Goal: Information Seeking & Learning: Learn about a topic

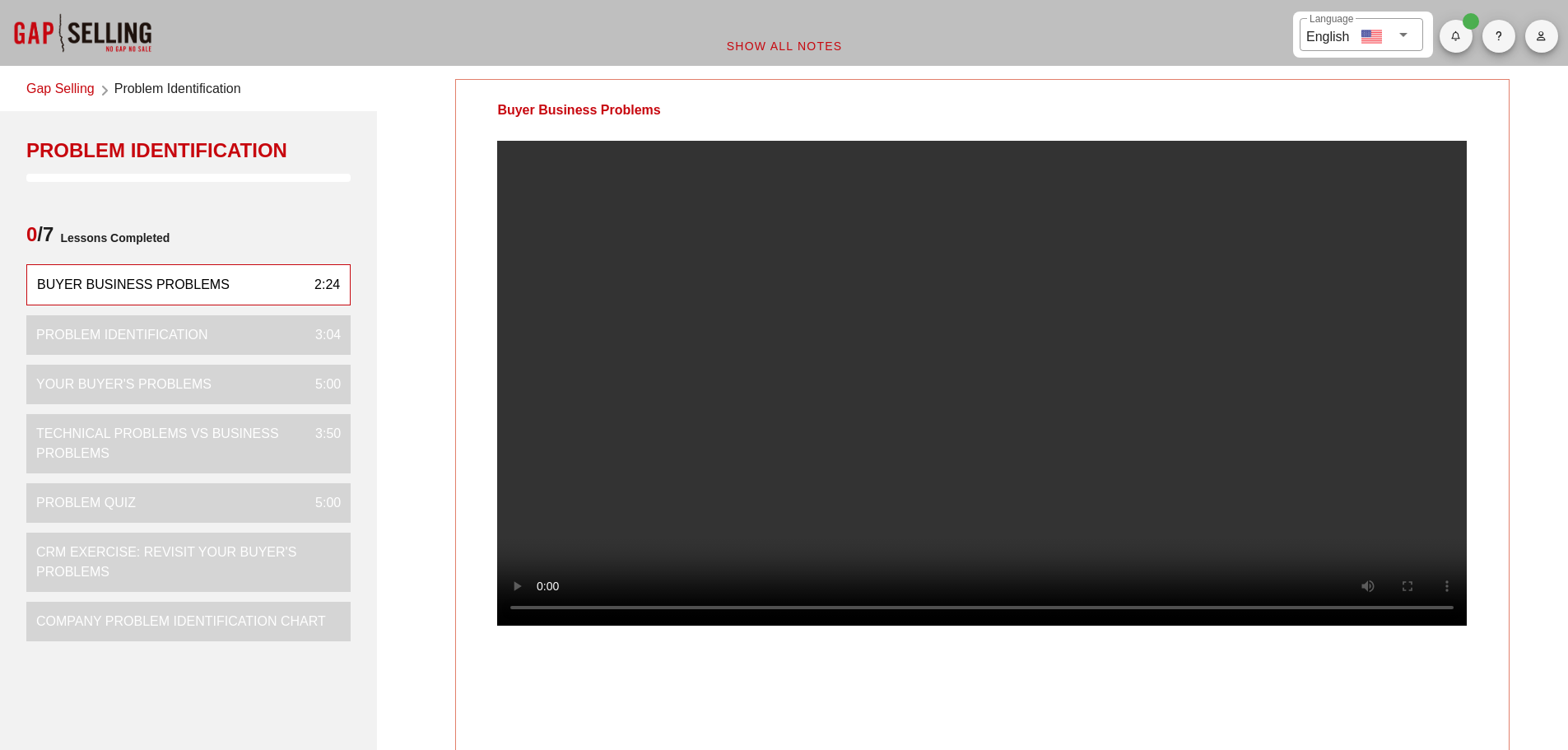
click at [1473, 60] on div "​ Language English" at bounding box center [1435, 33] width 265 height 66
click at [1461, 36] on icon "button" at bounding box center [1456, 36] width 11 height 10
click at [1461, 36] on icon "button" at bounding box center [1456, 36] width 11 height 10
click at [741, 34] on button "Show All Notes" at bounding box center [784, 46] width 143 height 30
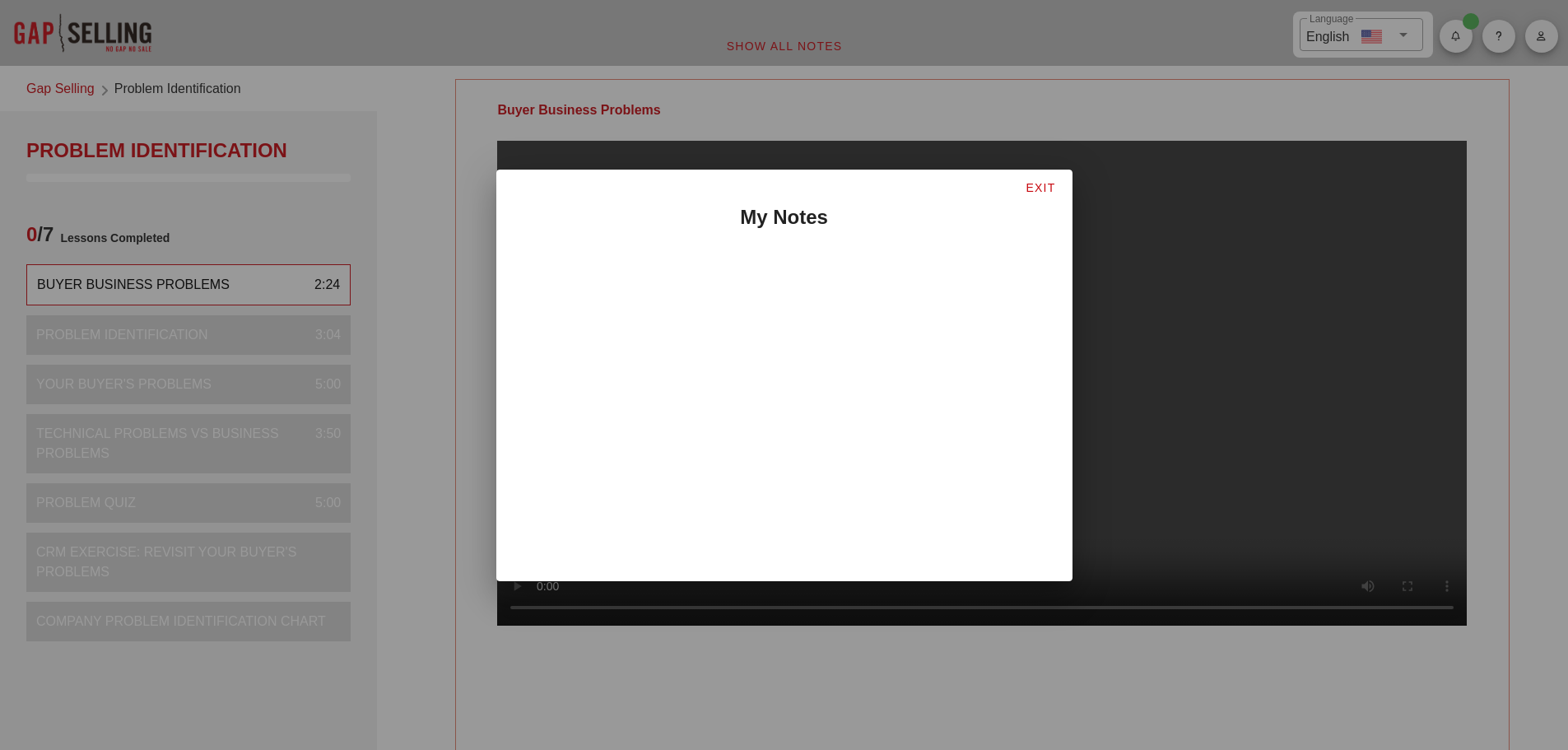
click at [601, 41] on div at bounding box center [784, 375] width 1568 height 750
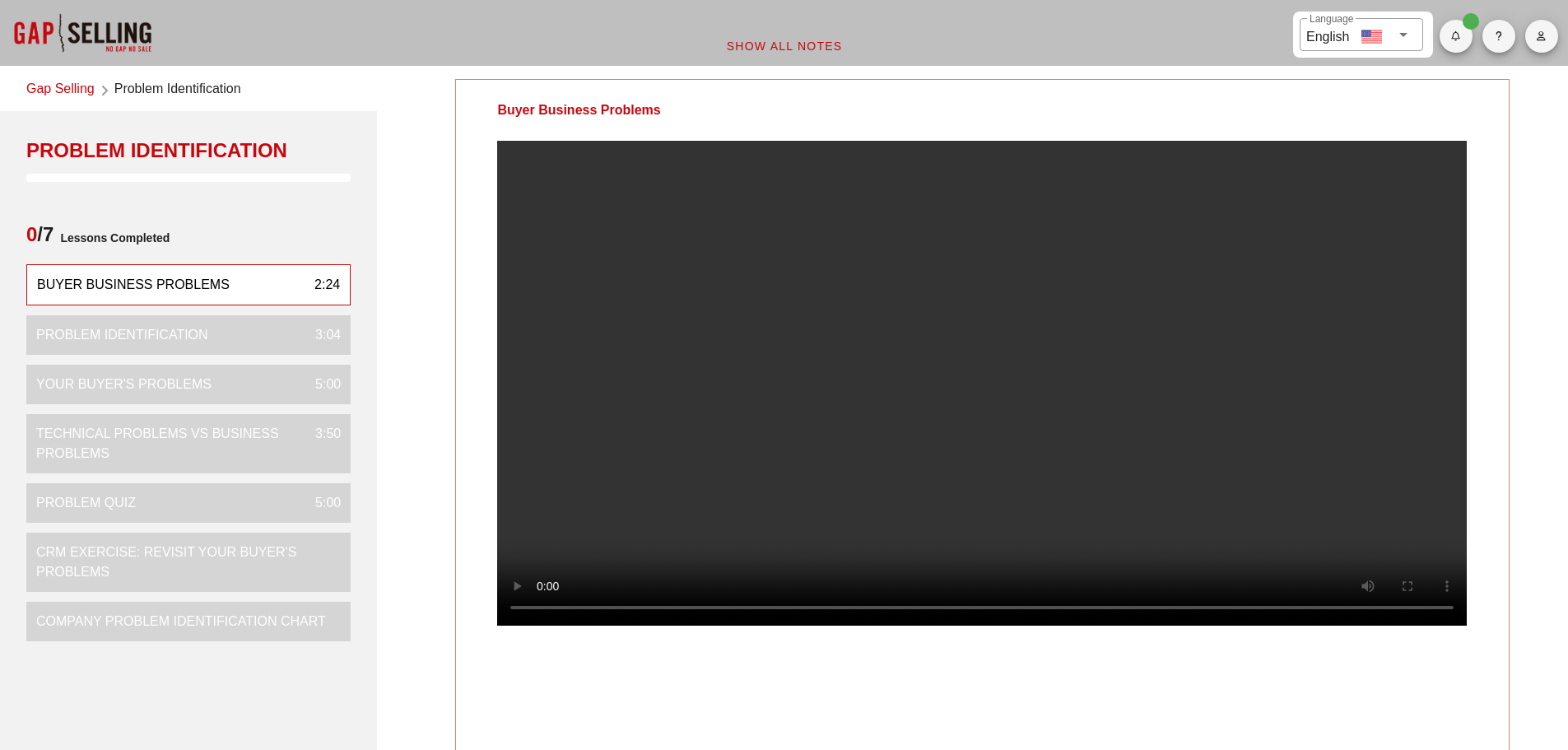
click at [385, 35] on div "​ Language English" at bounding box center [784, 33] width 1568 height 66
click at [985, 425] on video at bounding box center [981, 383] width 970 height 485
click at [886, 406] on video at bounding box center [981, 383] width 970 height 485
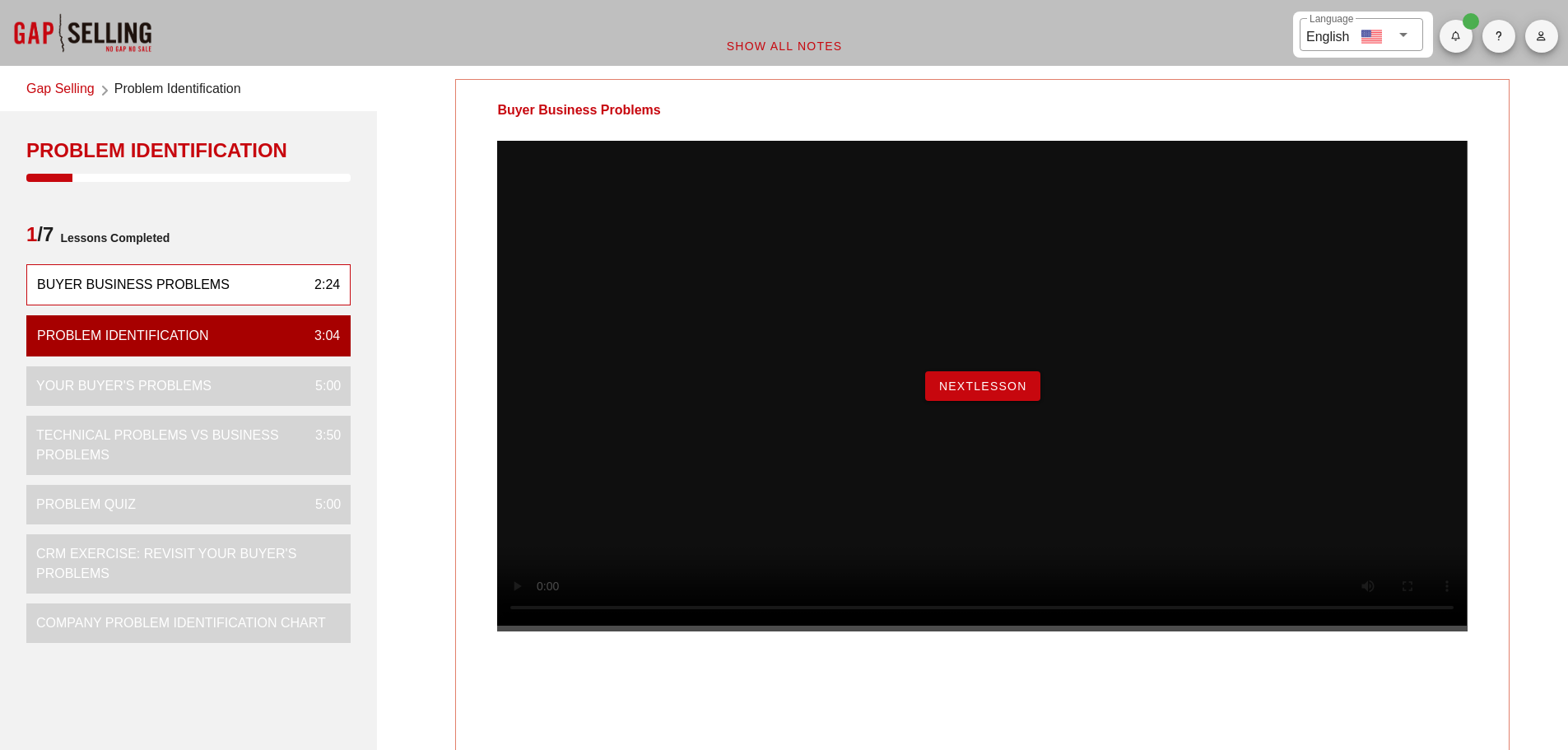
click at [984, 393] on span "NextLesson" at bounding box center [983, 386] width 89 height 13
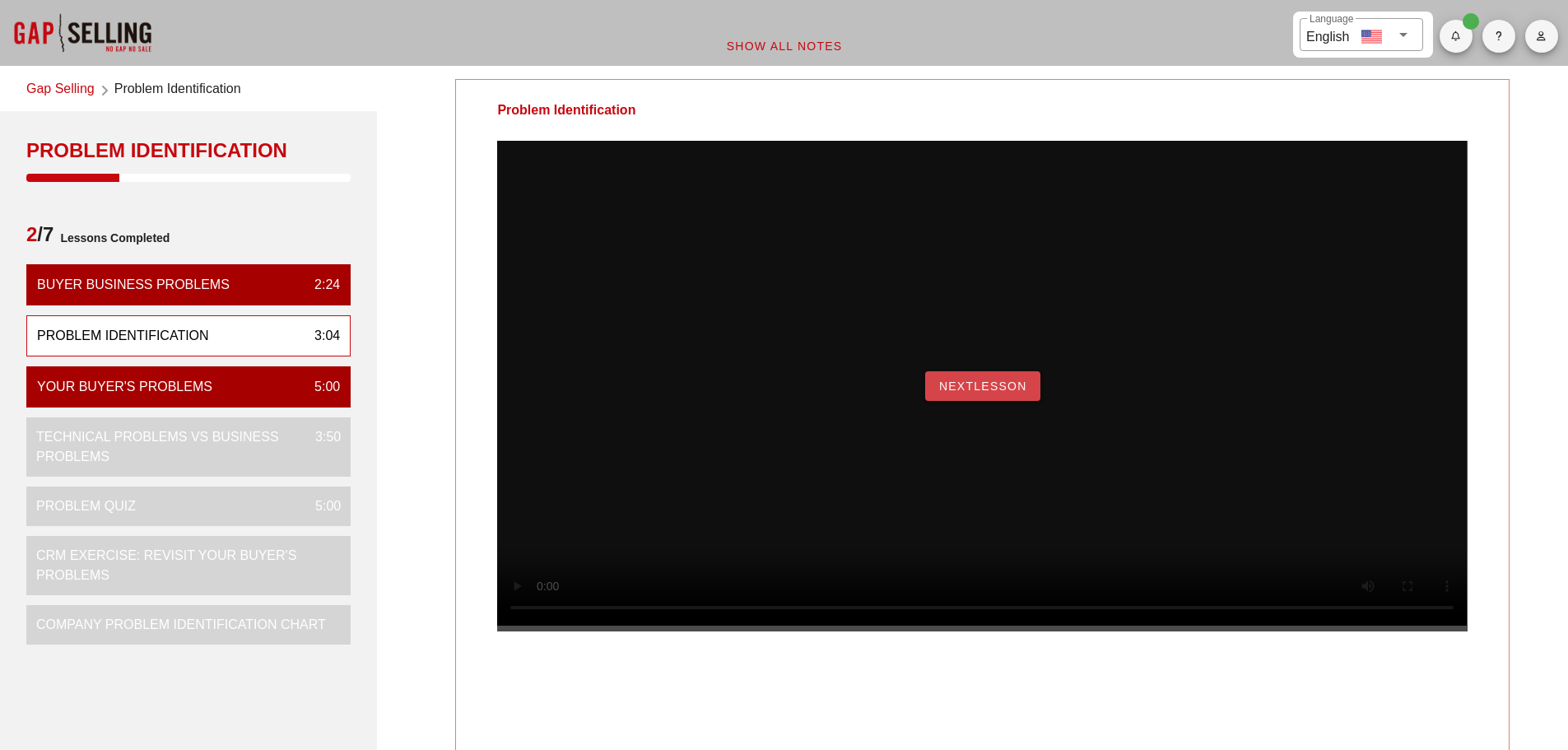
click at [1003, 393] on span "NextLesson" at bounding box center [983, 386] width 89 height 13
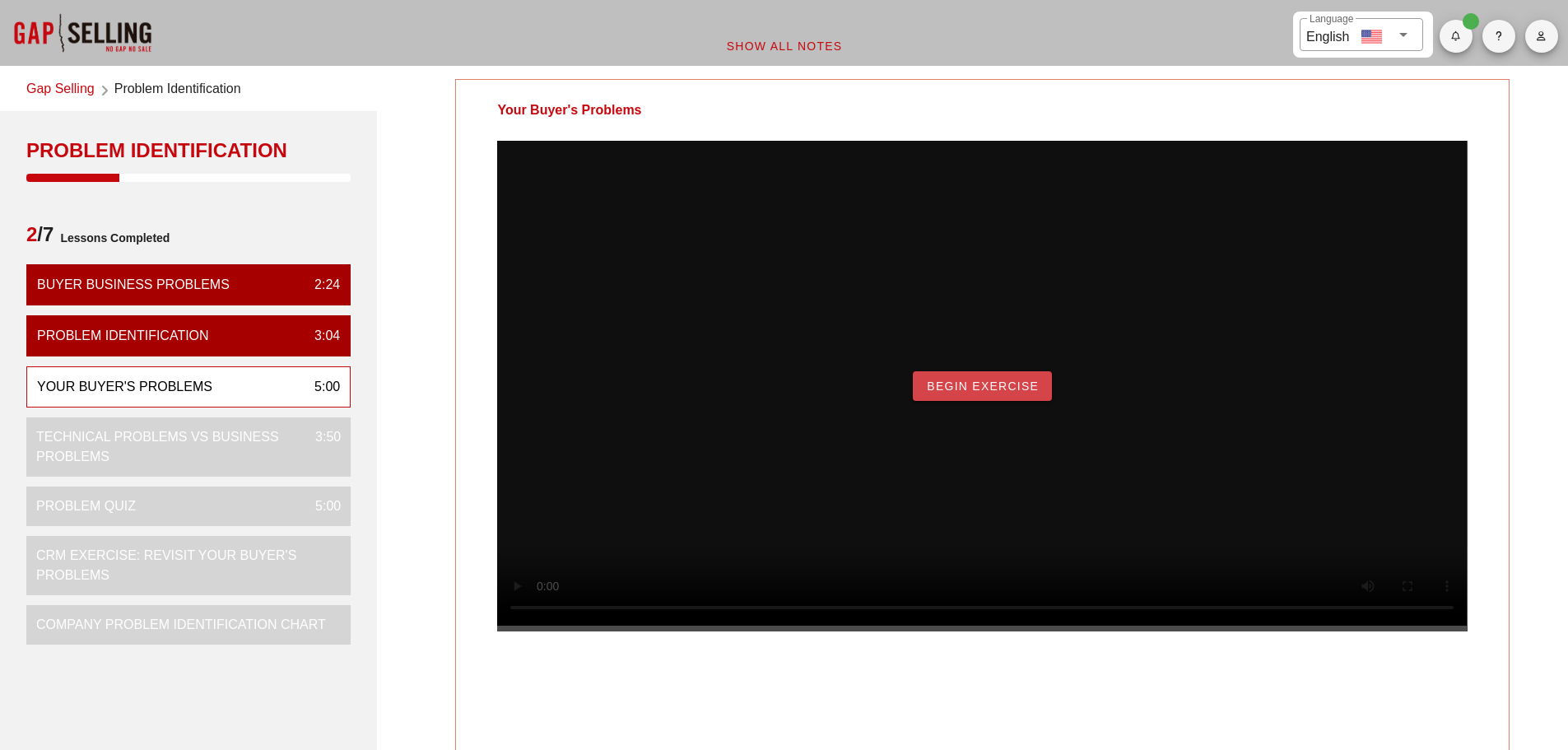
click at [973, 393] on span "Begin Exercise" at bounding box center [982, 386] width 112 height 13
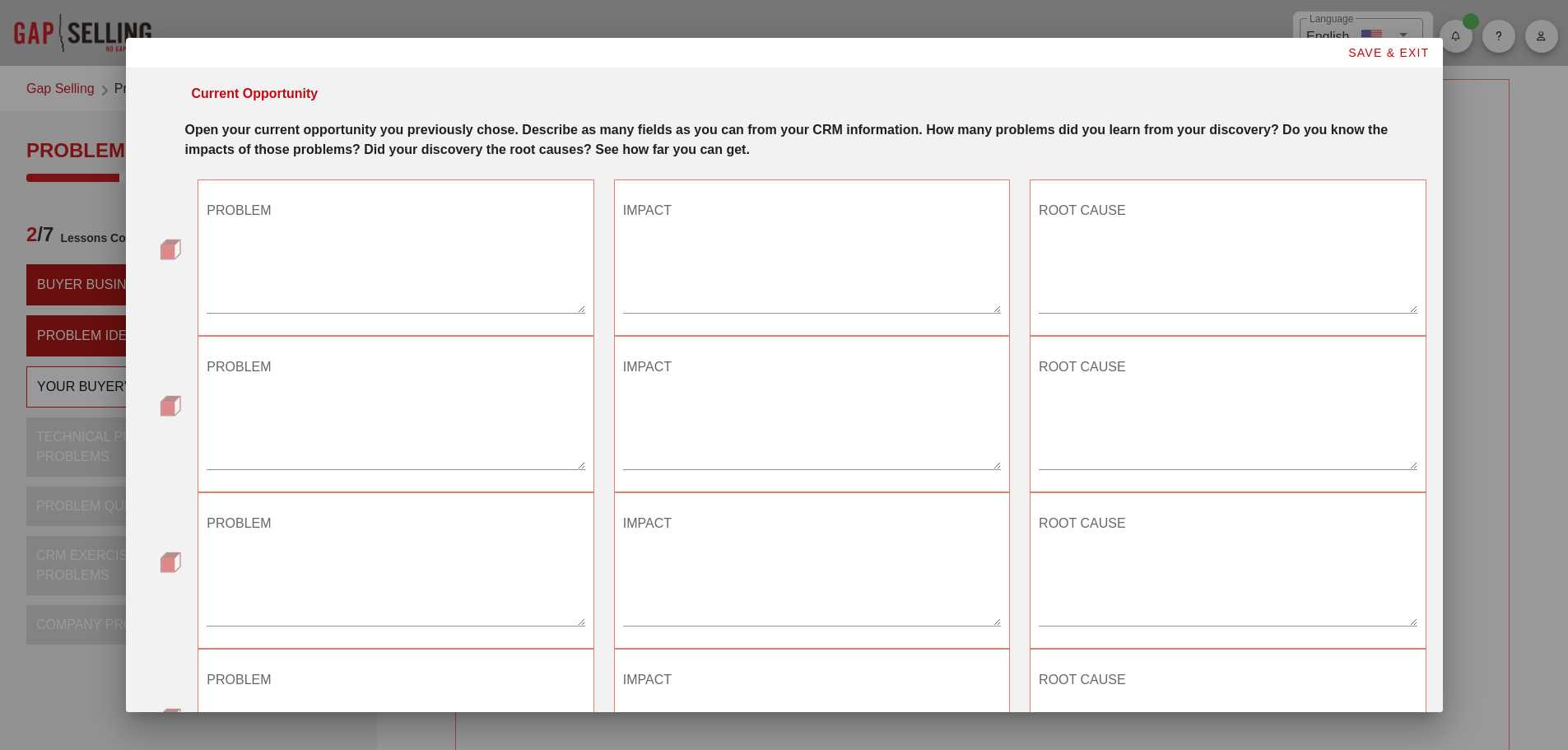
click at [288, 287] on textarea "PROBLEM" at bounding box center [395, 255] width 378 height 115
type textarea "Customers with Ferrous Metals in their hydraulics"
click at [687, 245] on textarea "IMPACT" at bounding box center [812, 255] width 378 height 115
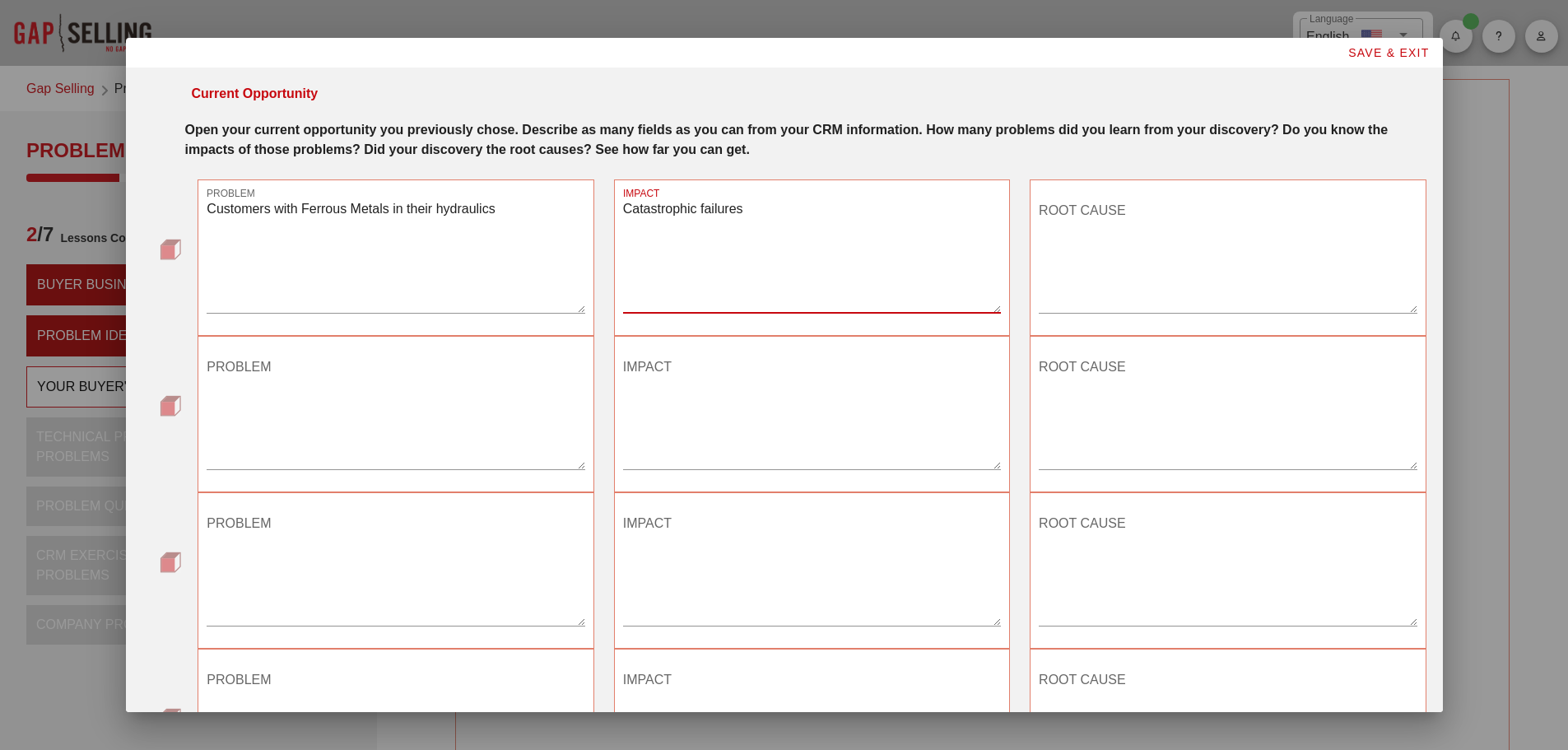
type textarea "Catastrophic failures"
click at [1064, 215] on textarea "ROOT CAUSE" at bounding box center [1227, 255] width 378 height 115
type textarea "Routine maintenance"
click at [1403, 49] on span "SAVE & EXIT" at bounding box center [1389, 53] width 83 height 13
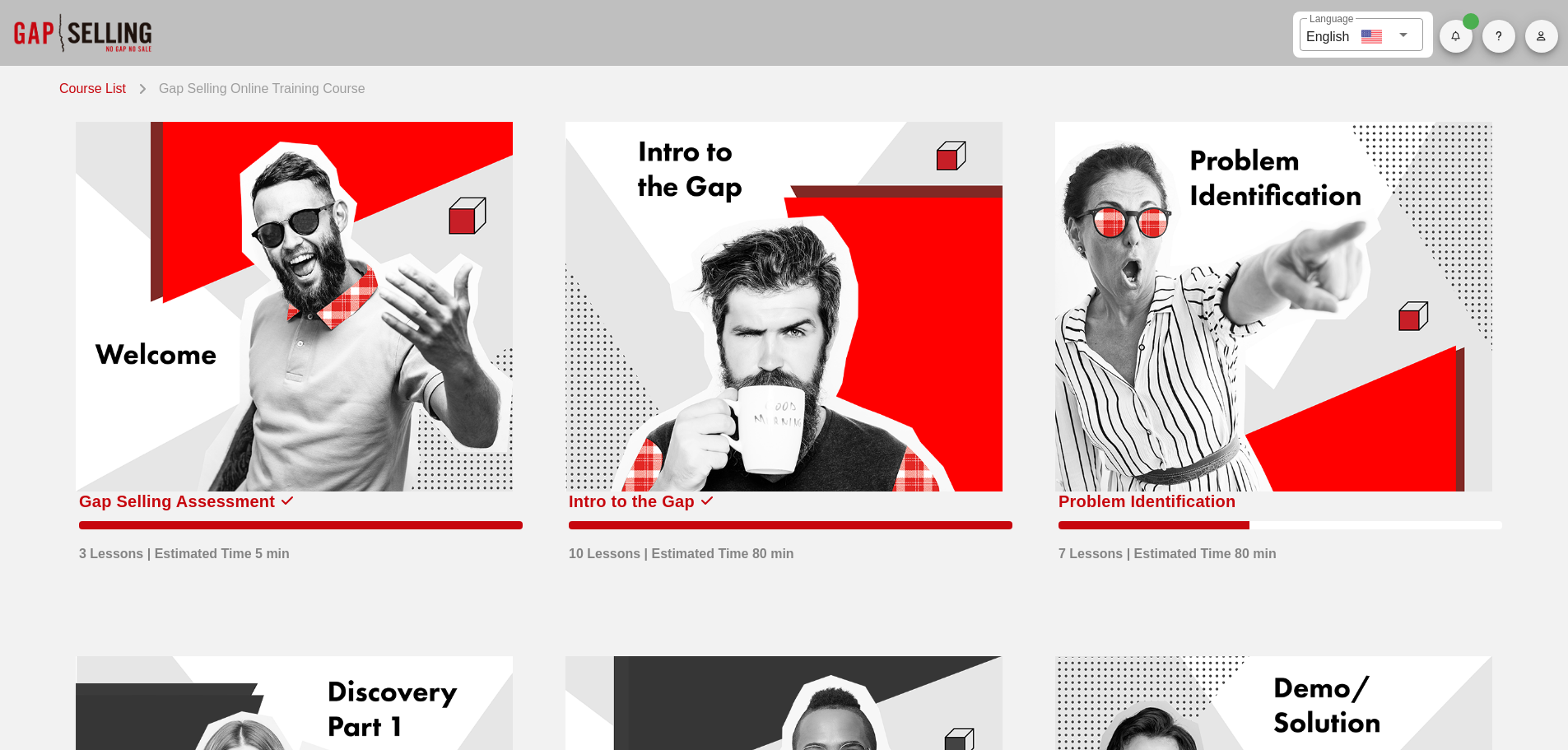
click at [1270, 247] on div at bounding box center [1274, 306] width 437 height 370
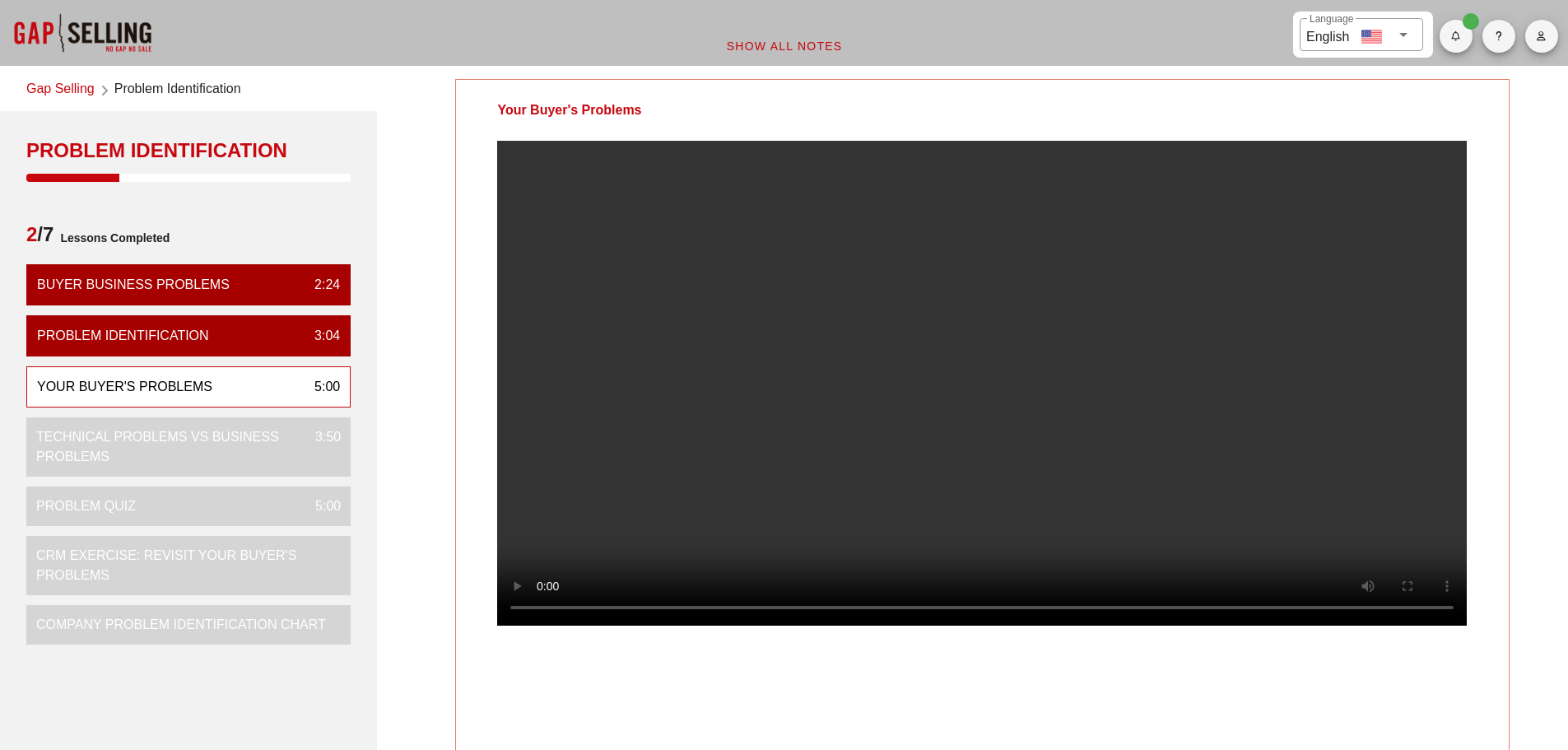
click at [193, 391] on div "Your Buyer's Problems" at bounding box center [125, 387] width 175 height 20
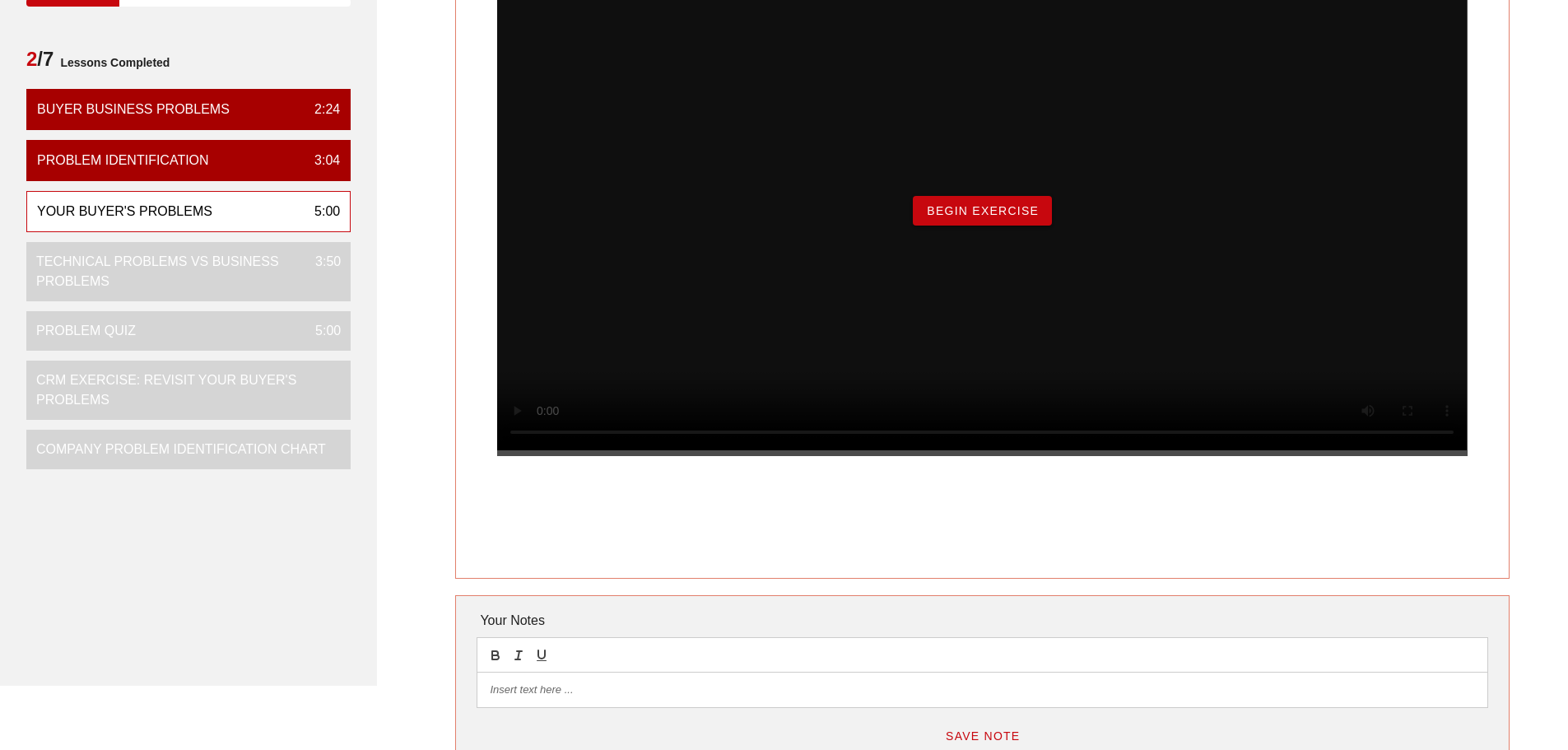
scroll to position [83, 0]
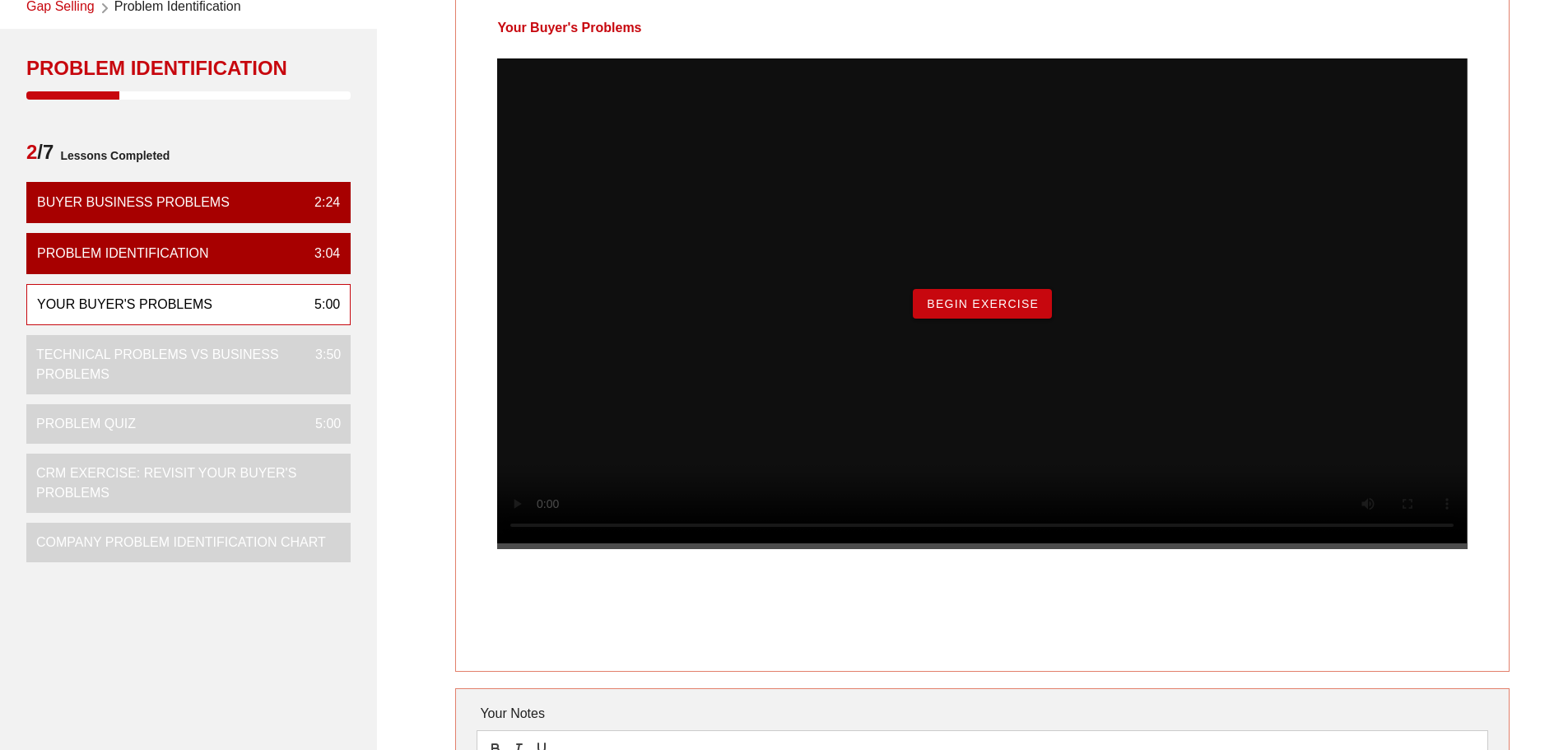
click at [978, 310] on span "Begin Exercise" at bounding box center [982, 303] width 112 height 13
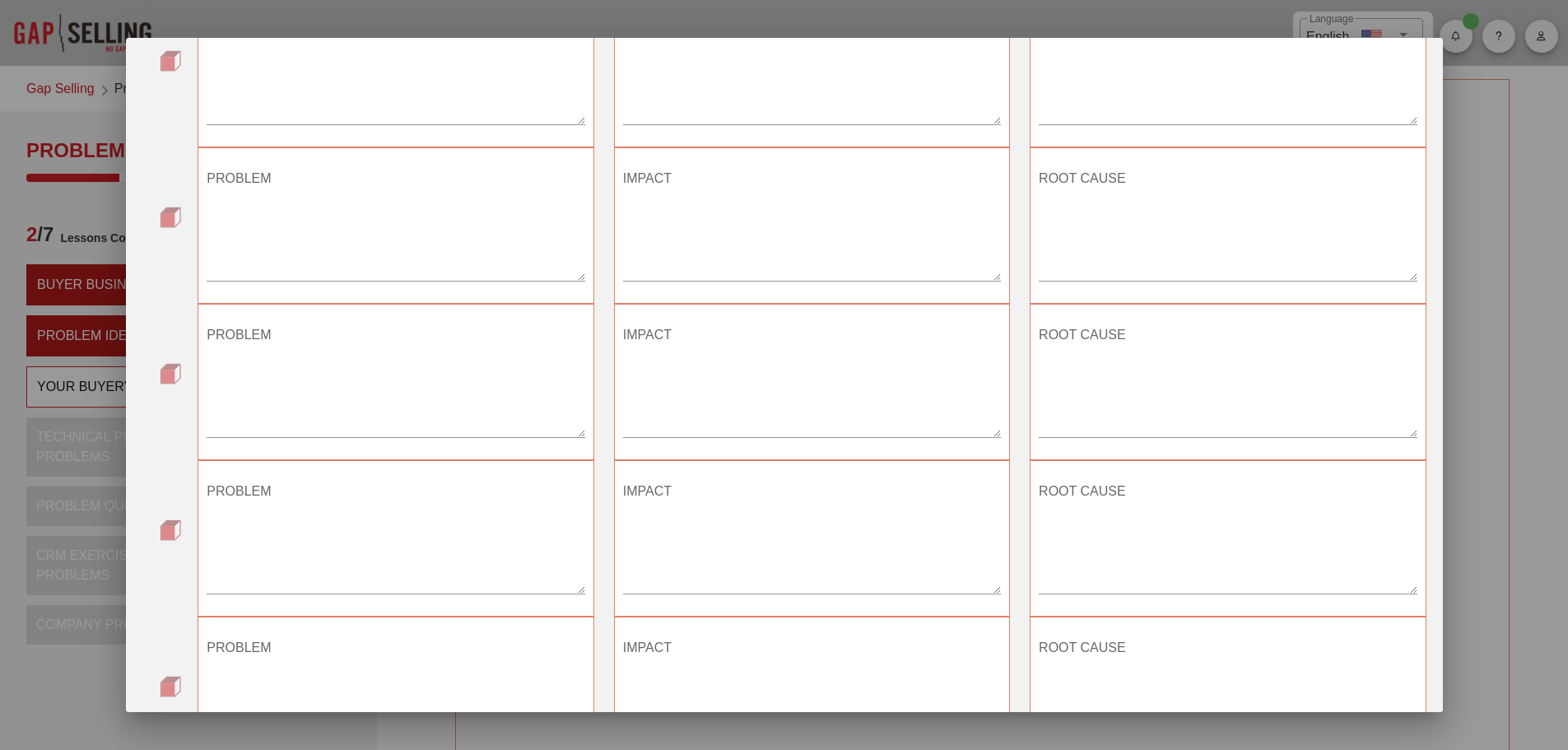
scroll to position [644, 0]
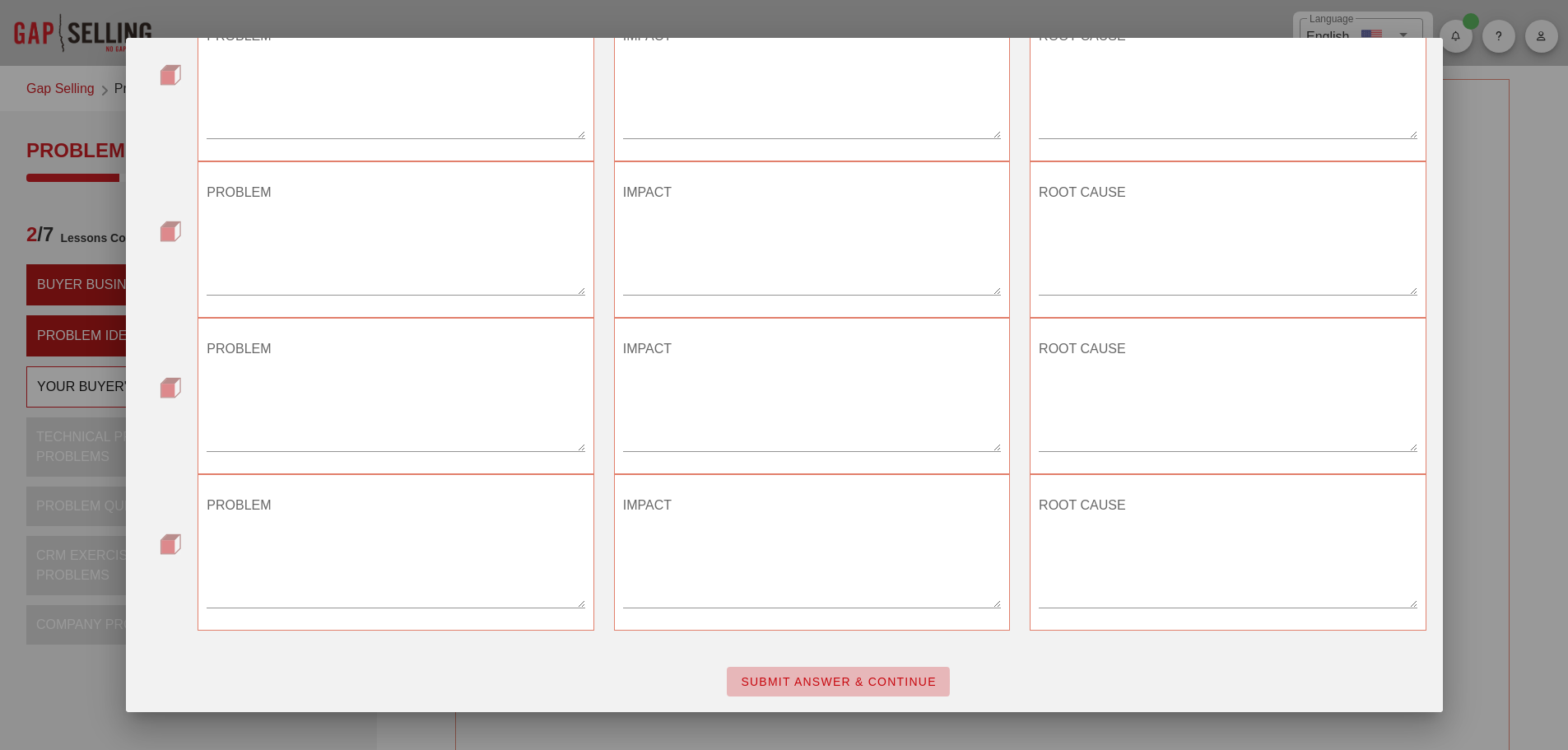
click at [846, 681] on span "SUBMIT ANSWER & CONTINUE" at bounding box center [838, 682] width 197 height 13
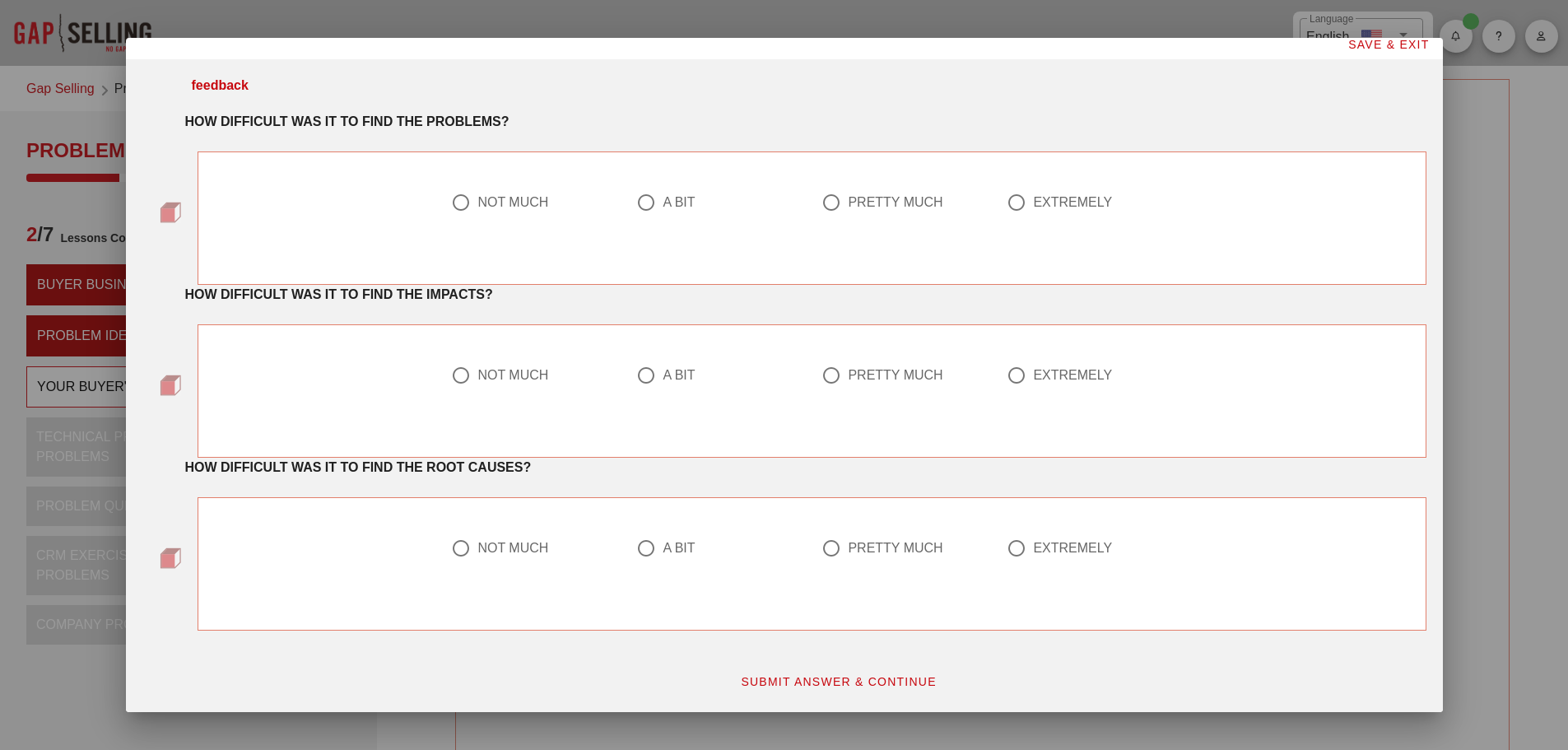
scroll to position [8, 0]
click at [462, 198] on div at bounding box center [461, 203] width 28 height 28
radio input "true"
click at [451, 374] on div at bounding box center [461, 375] width 28 height 28
radio input "true"
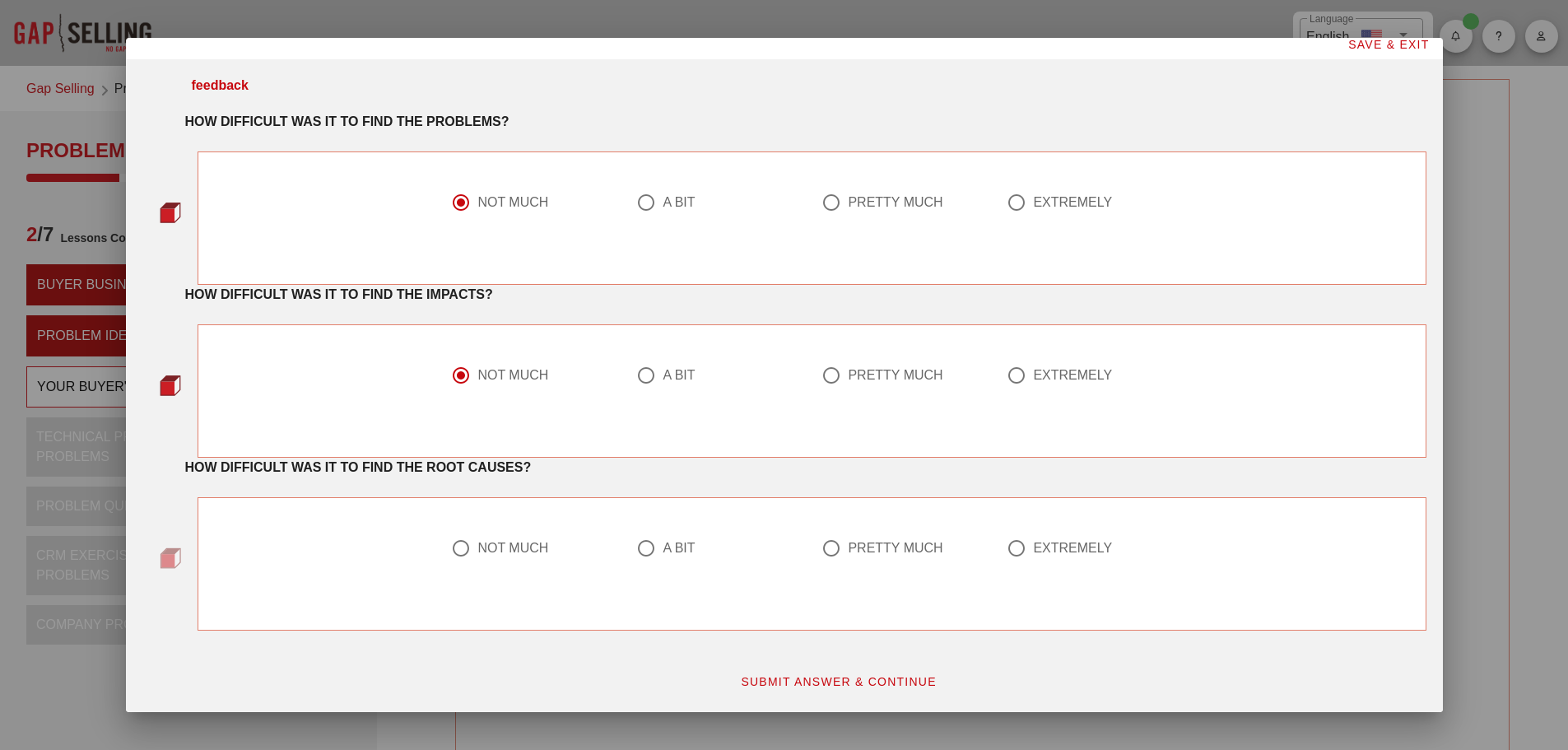
click at [454, 549] on div at bounding box center [461, 548] width 28 height 28
radio input "true"
click at [827, 684] on span "SUBMIT ANSWER & CONTINUE" at bounding box center [838, 682] width 197 height 13
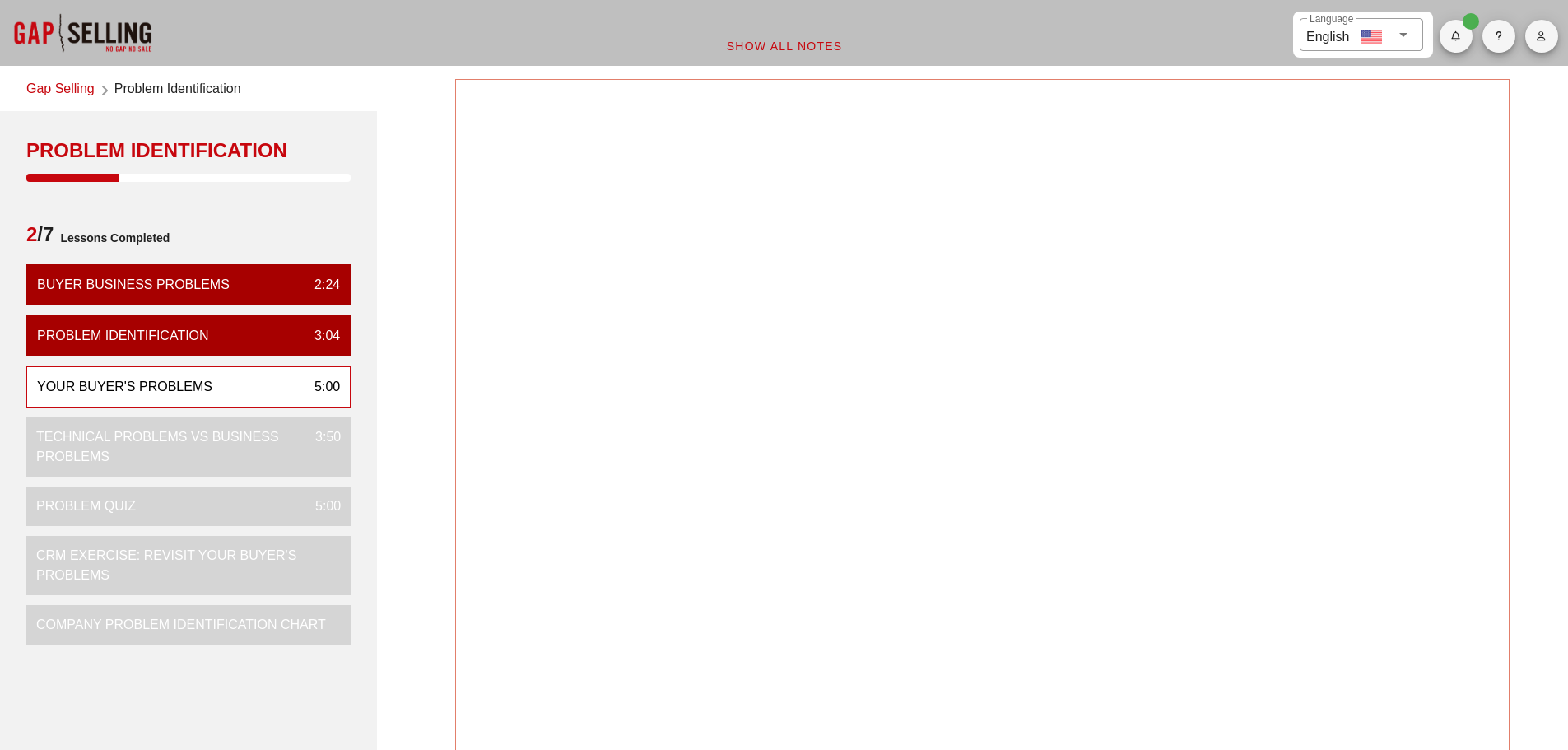
scroll to position [0, 0]
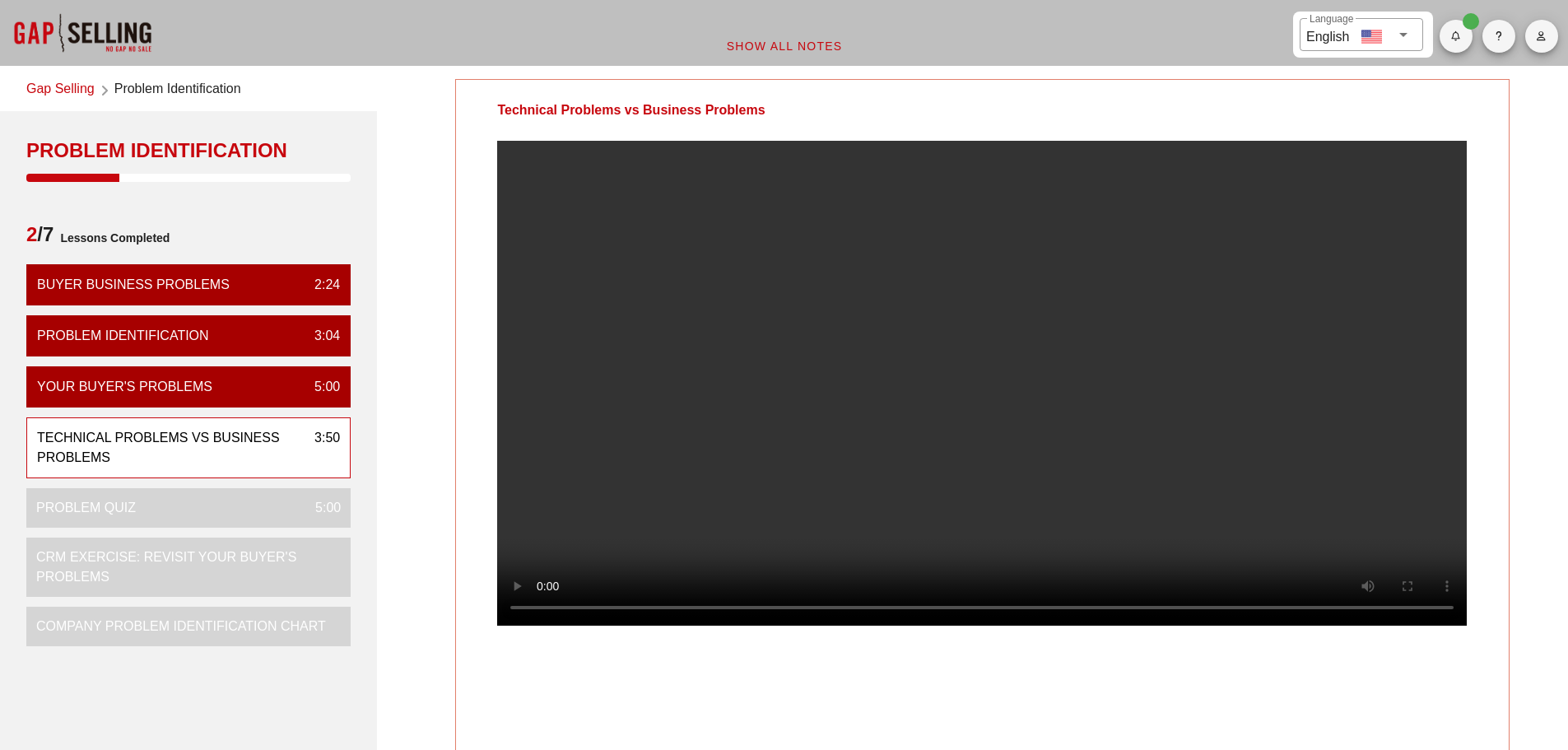
click at [994, 408] on video at bounding box center [981, 383] width 970 height 485
click at [953, 447] on video at bounding box center [981, 383] width 970 height 485
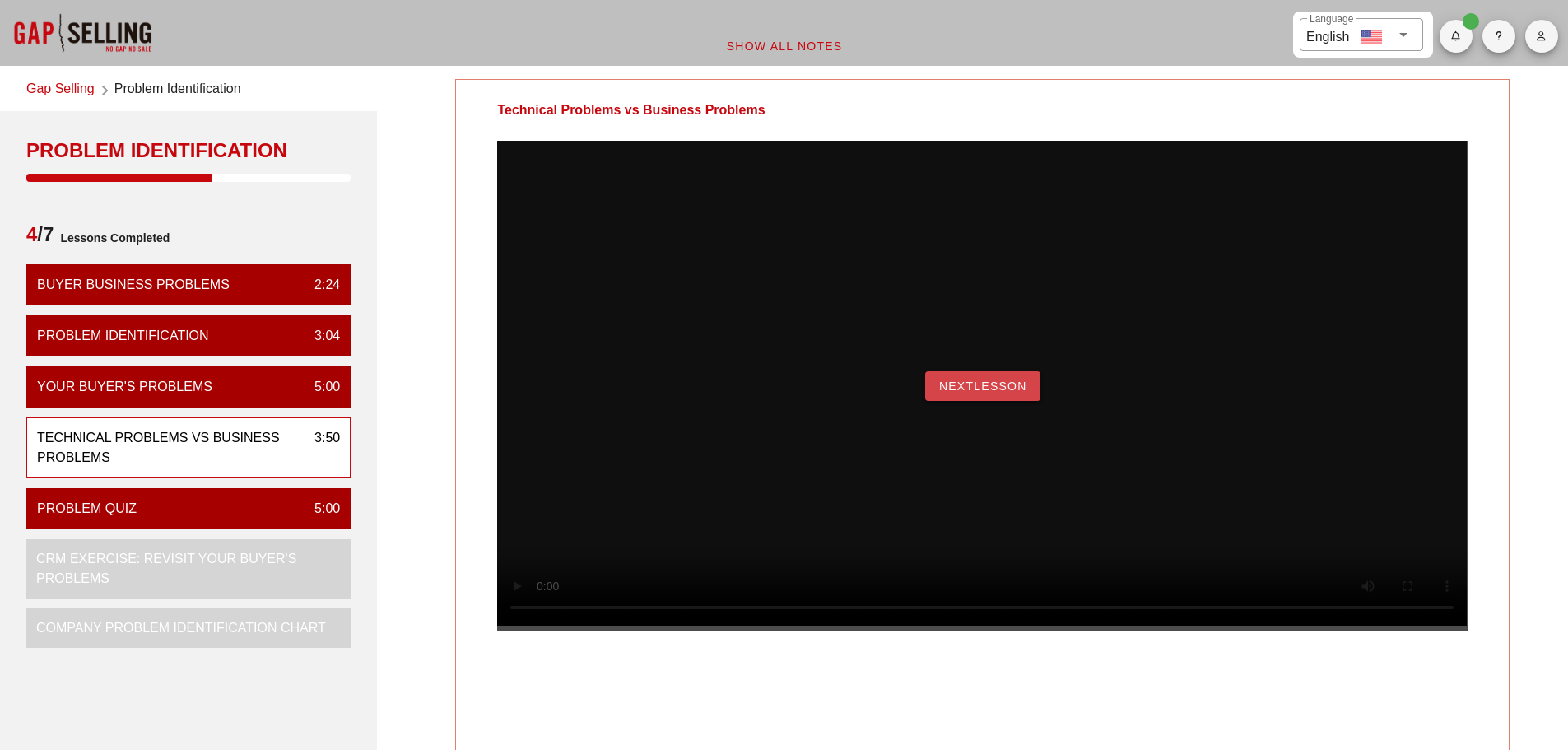
click at [1010, 393] on span "NextLesson" at bounding box center [983, 386] width 89 height 13
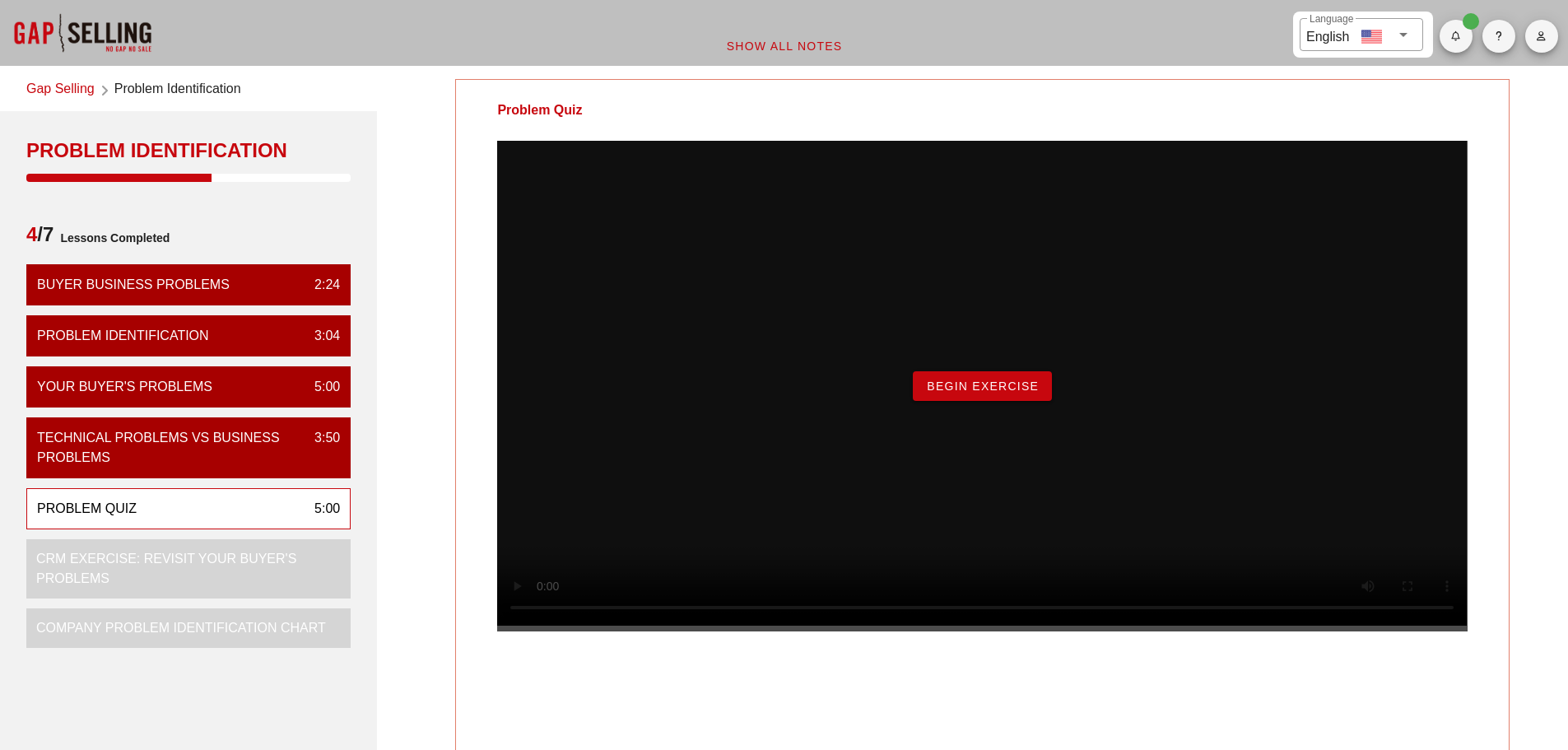
click at [1014, 393] on span "Begin Exercise" at bounding box center [982, 386] width 112 height 13
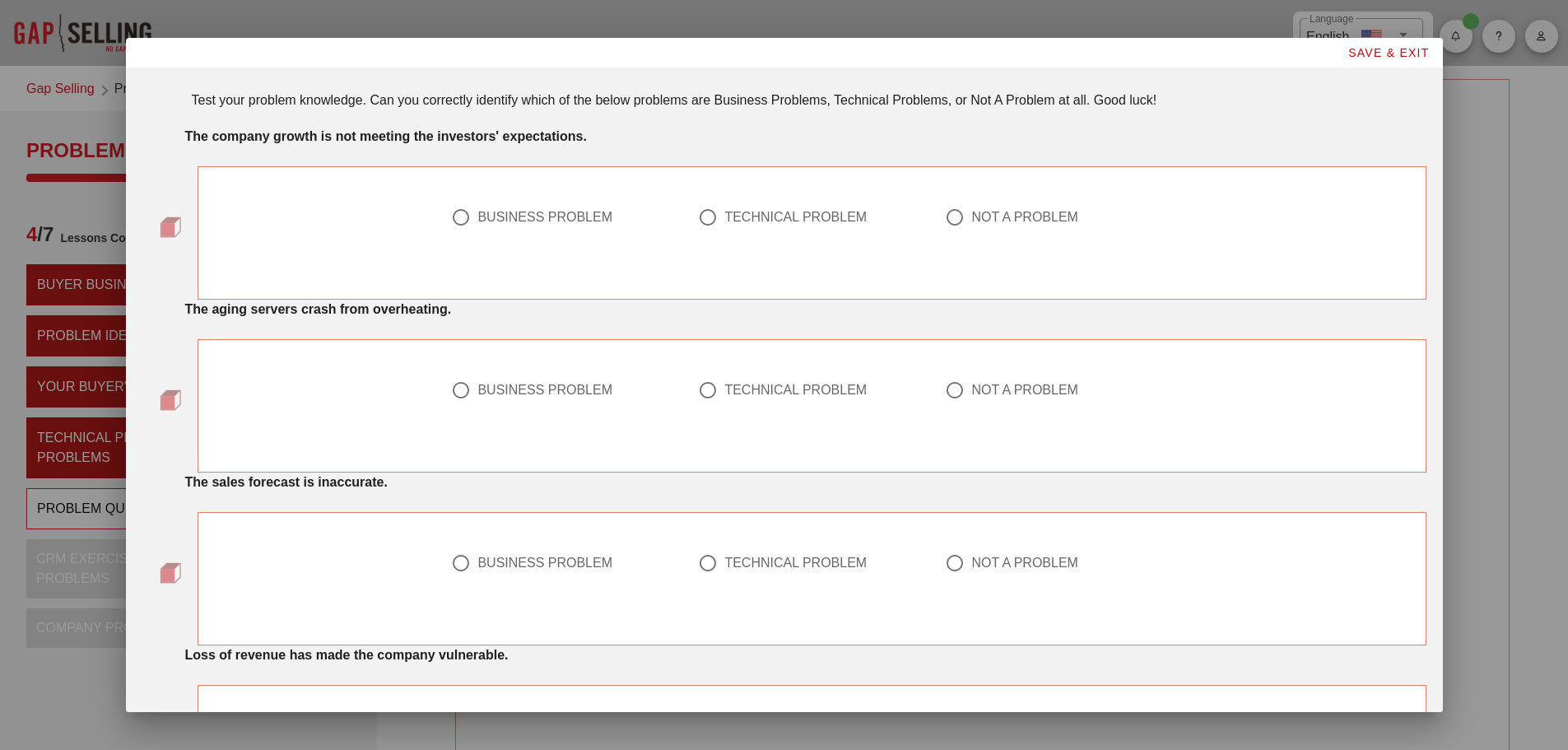
click at [489, 215] on div "BUSINESS PROBLEM" at bounding box center [545, 217] width 135 height 17
radio input "true"
click at [698, 389] on div at bounding box center [708, 390] width 28 height 28
radio input "true"
click at [544, 567] on div "BUSINESS PROBLEM" at bounding box center [545, 563] width 135 height 17
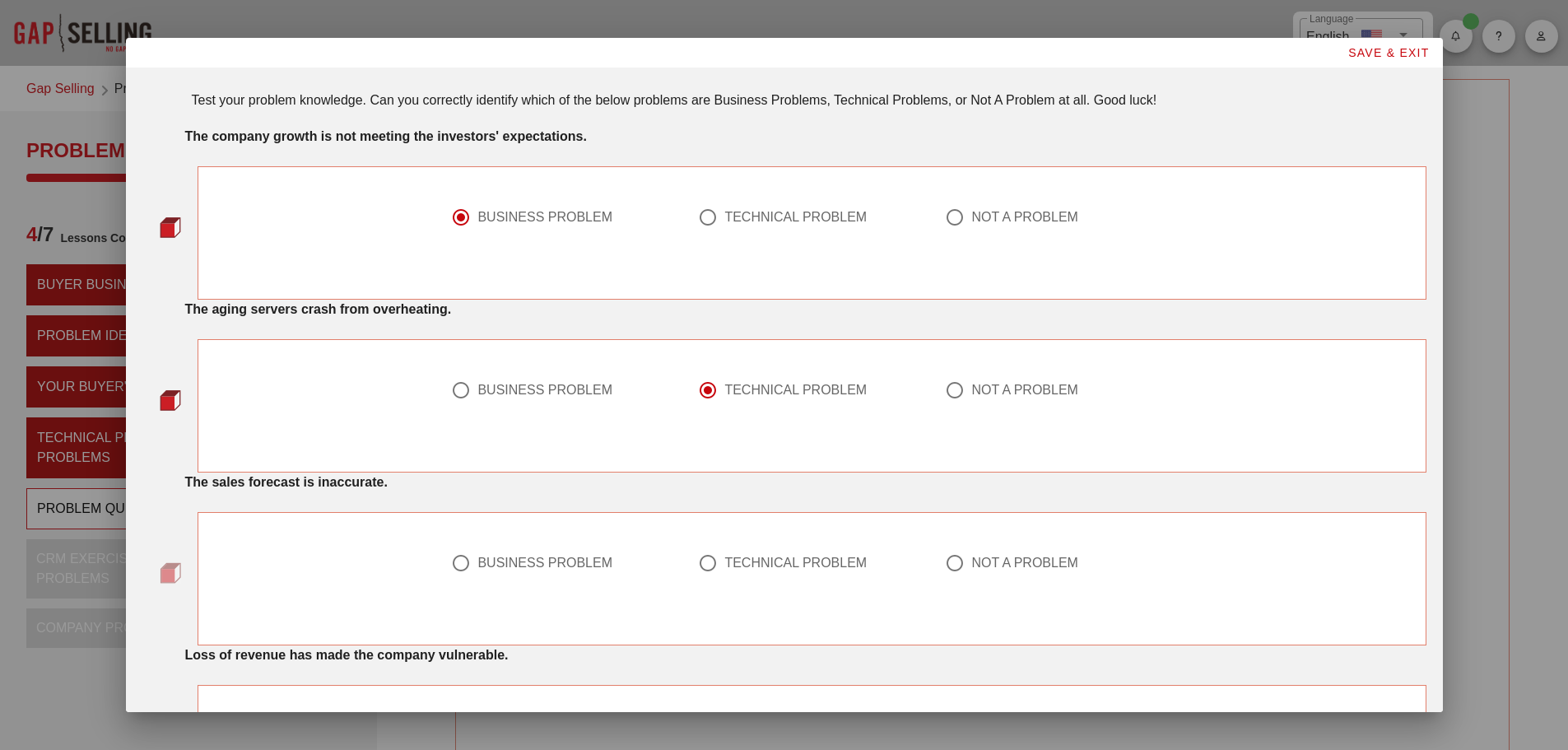
radio input "true"
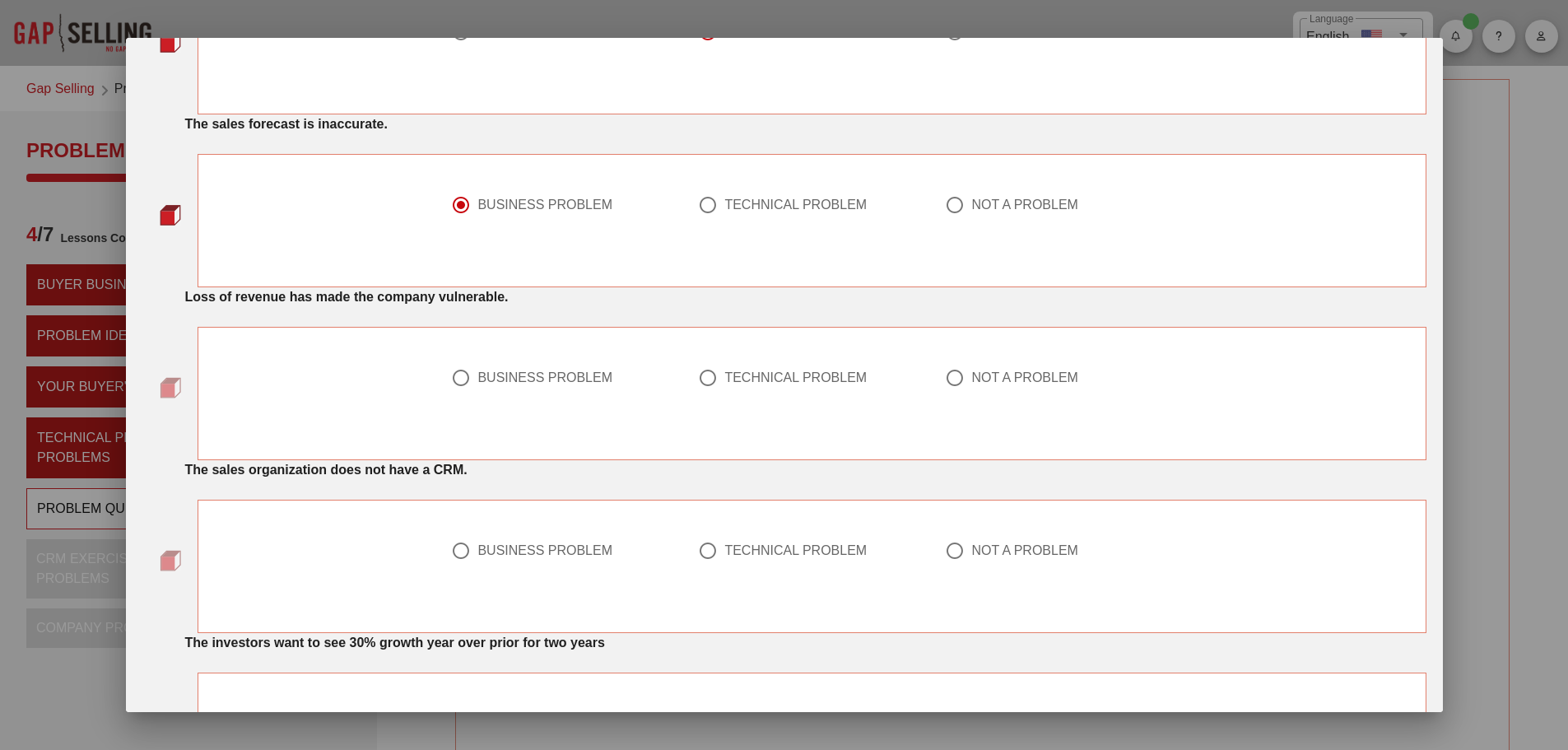
scroll to position [329, 0]
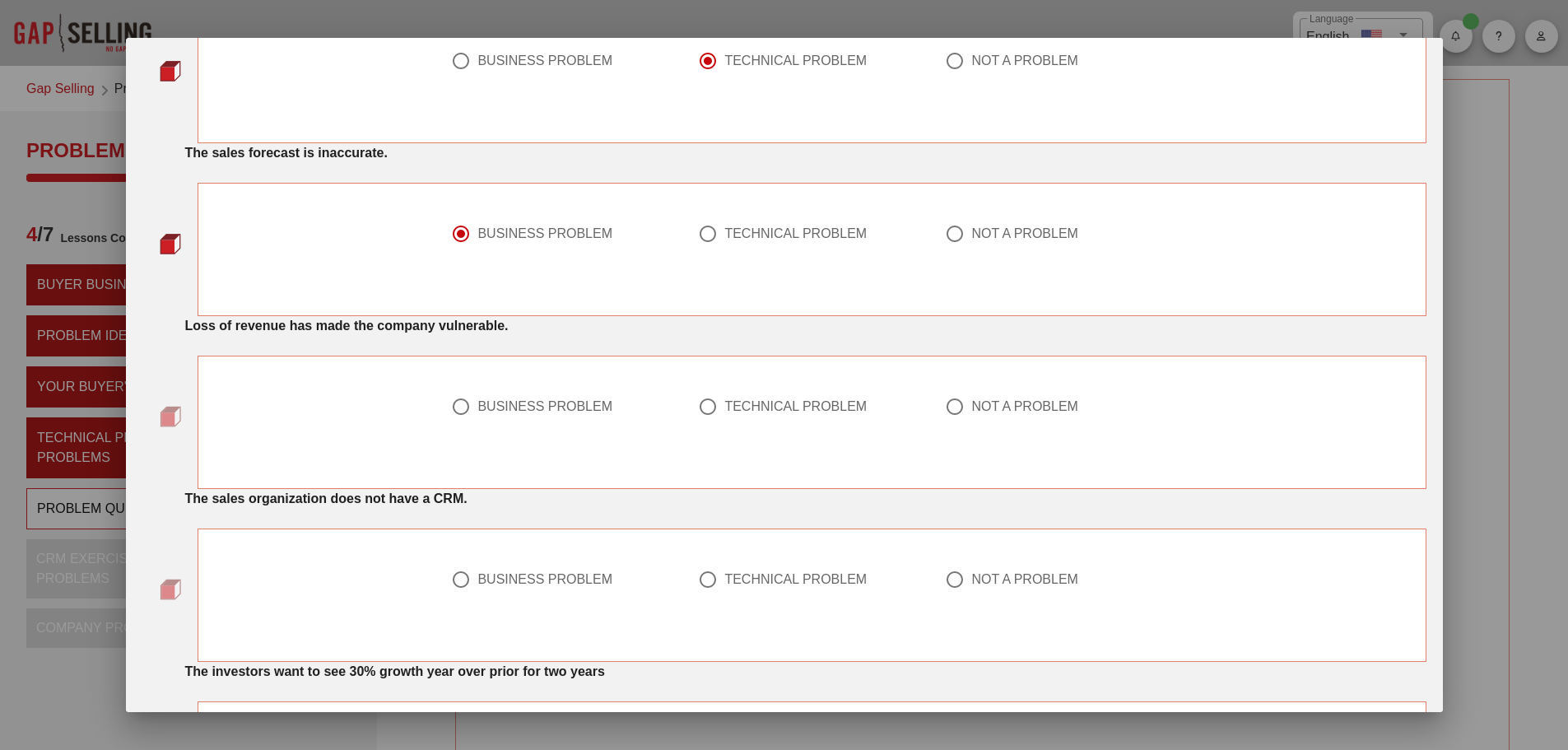
click at [458, 408] on div at bounding box center [461, 407] width 28 height 28
radio input "true"
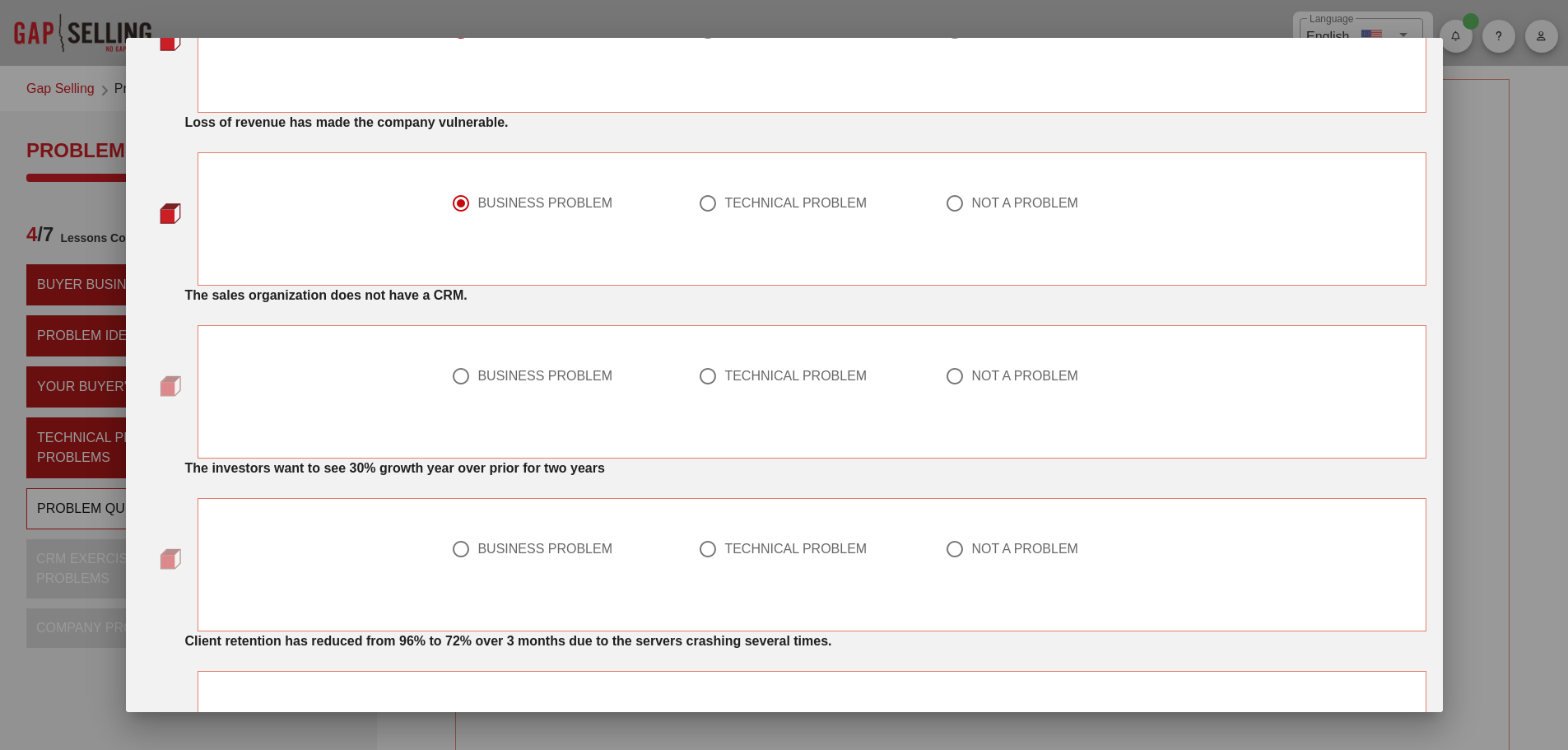
scroll to position [576, 0]
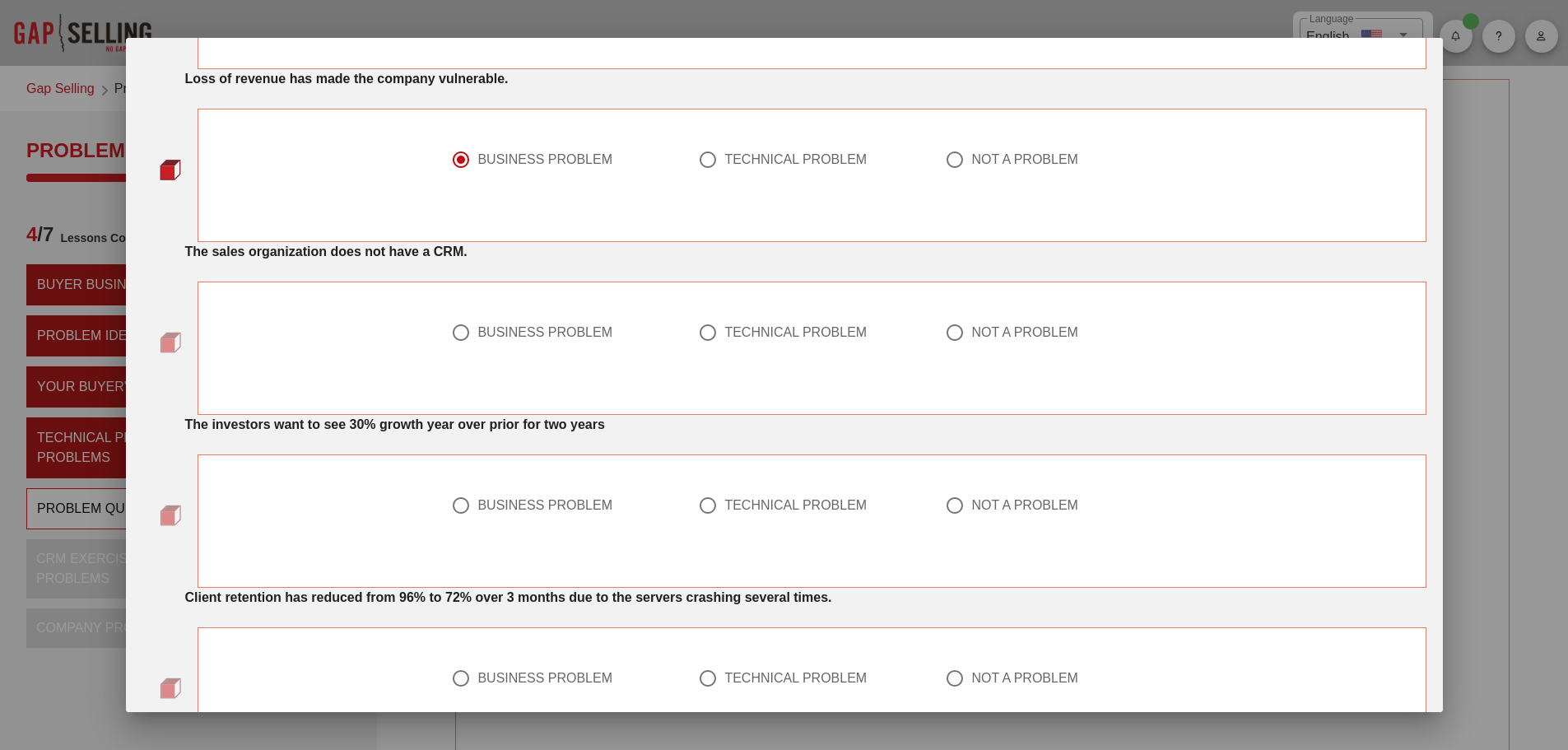
click at [756, 330] on div "TECHNICAL PROBLEM" at bounding box center [795, 332] width 142 height 17
radio input "true"
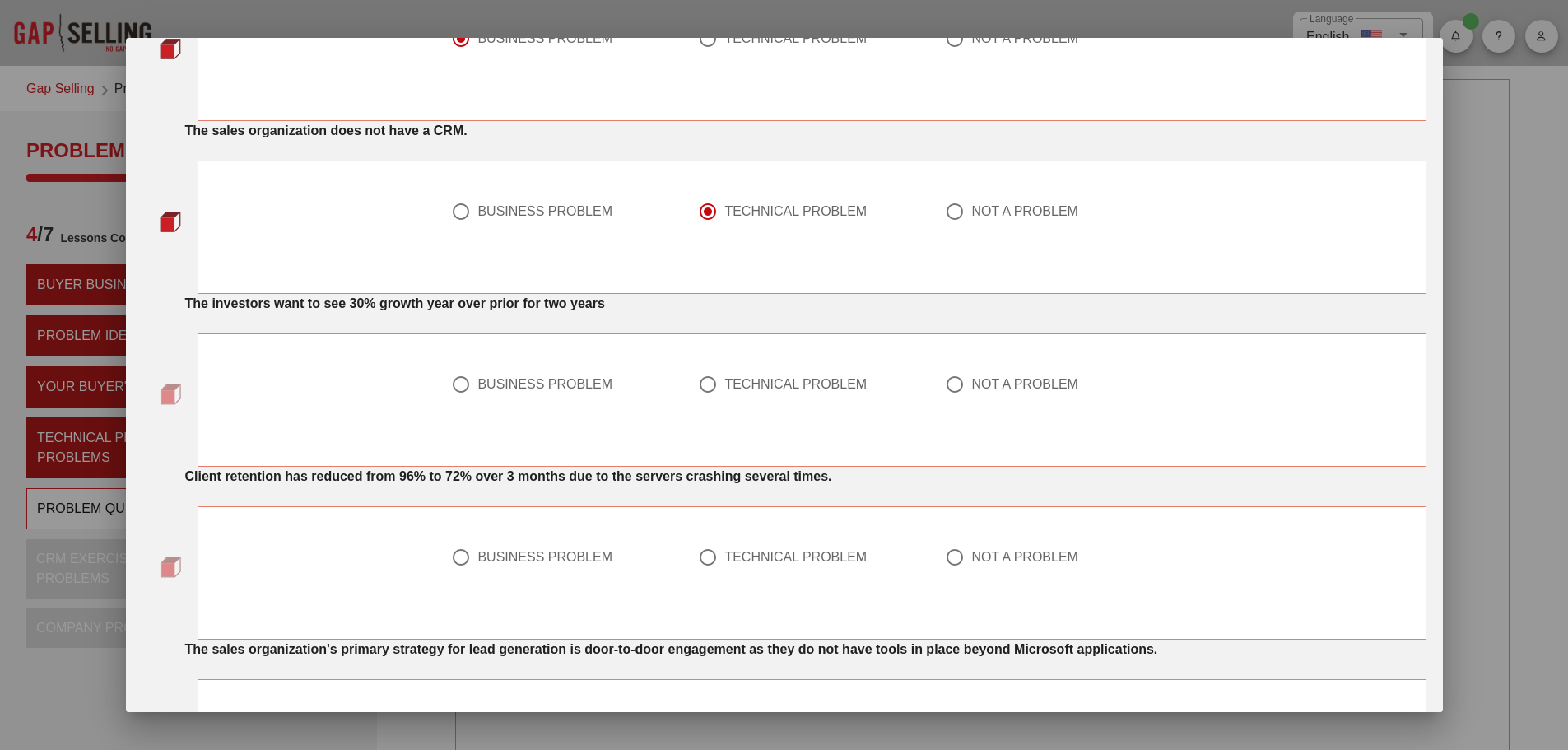
scroll to position [741, 0]
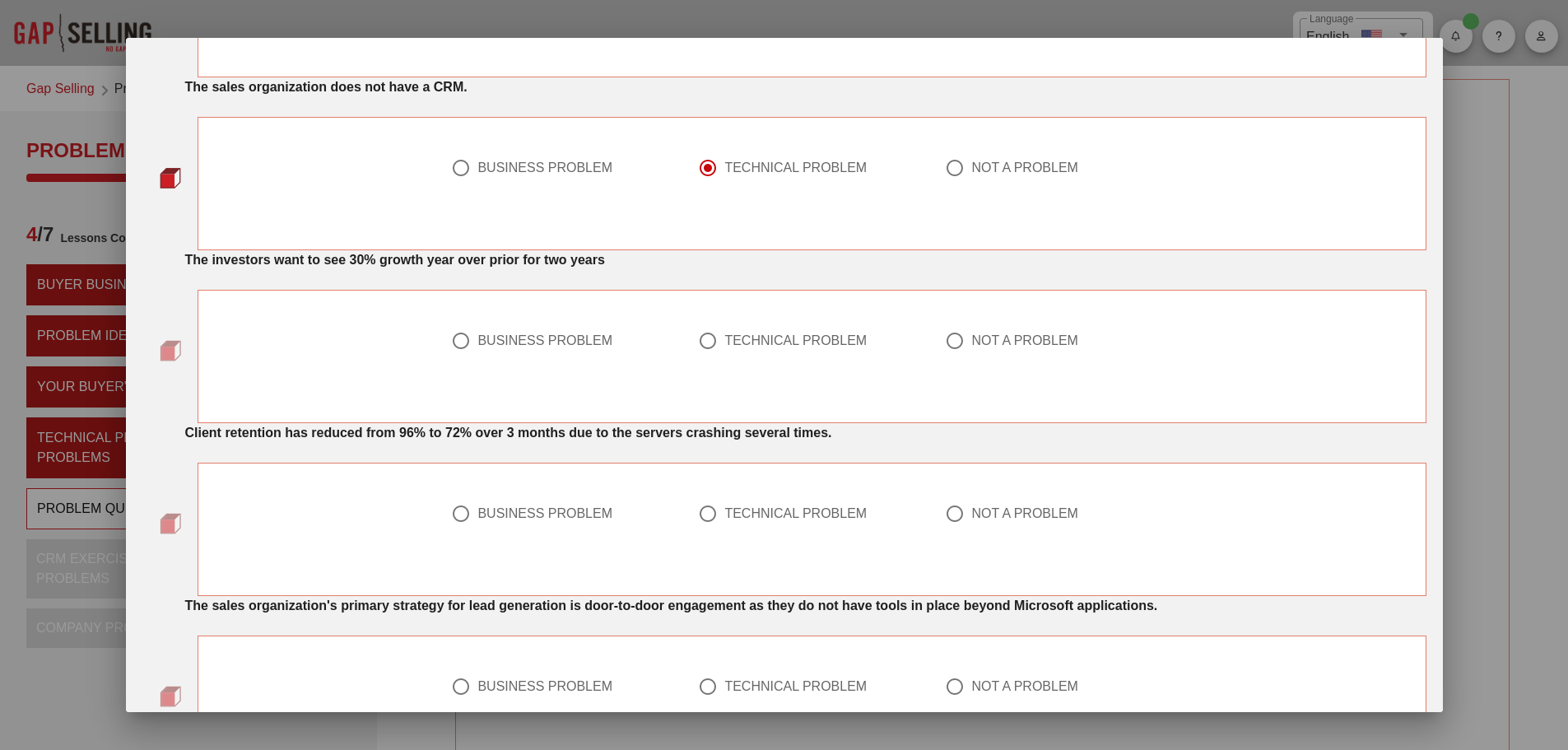
click at [452, 340] on div at bounding box center [461, 341] width 28 height 28
radio input "true"
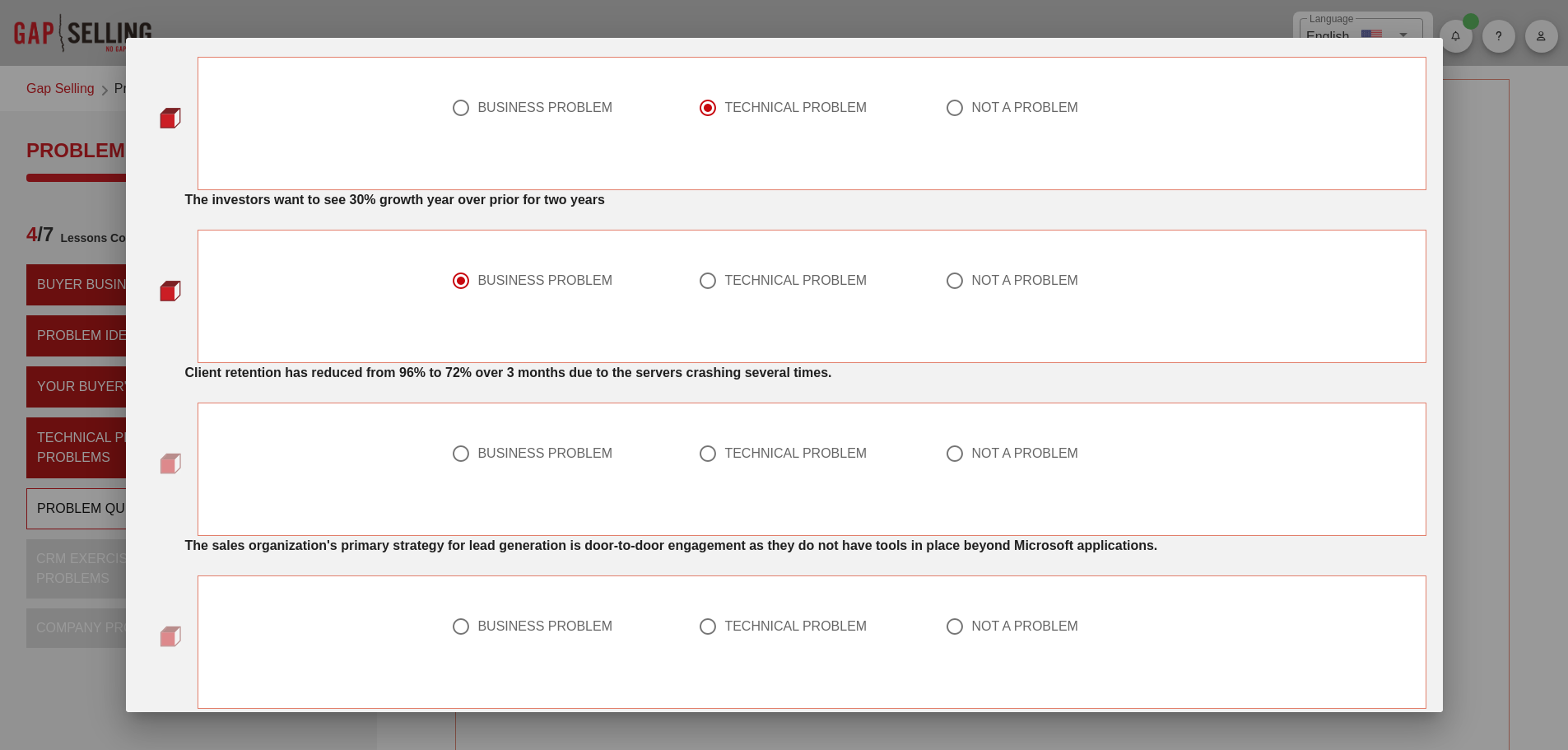
scroll to position [824, 0]
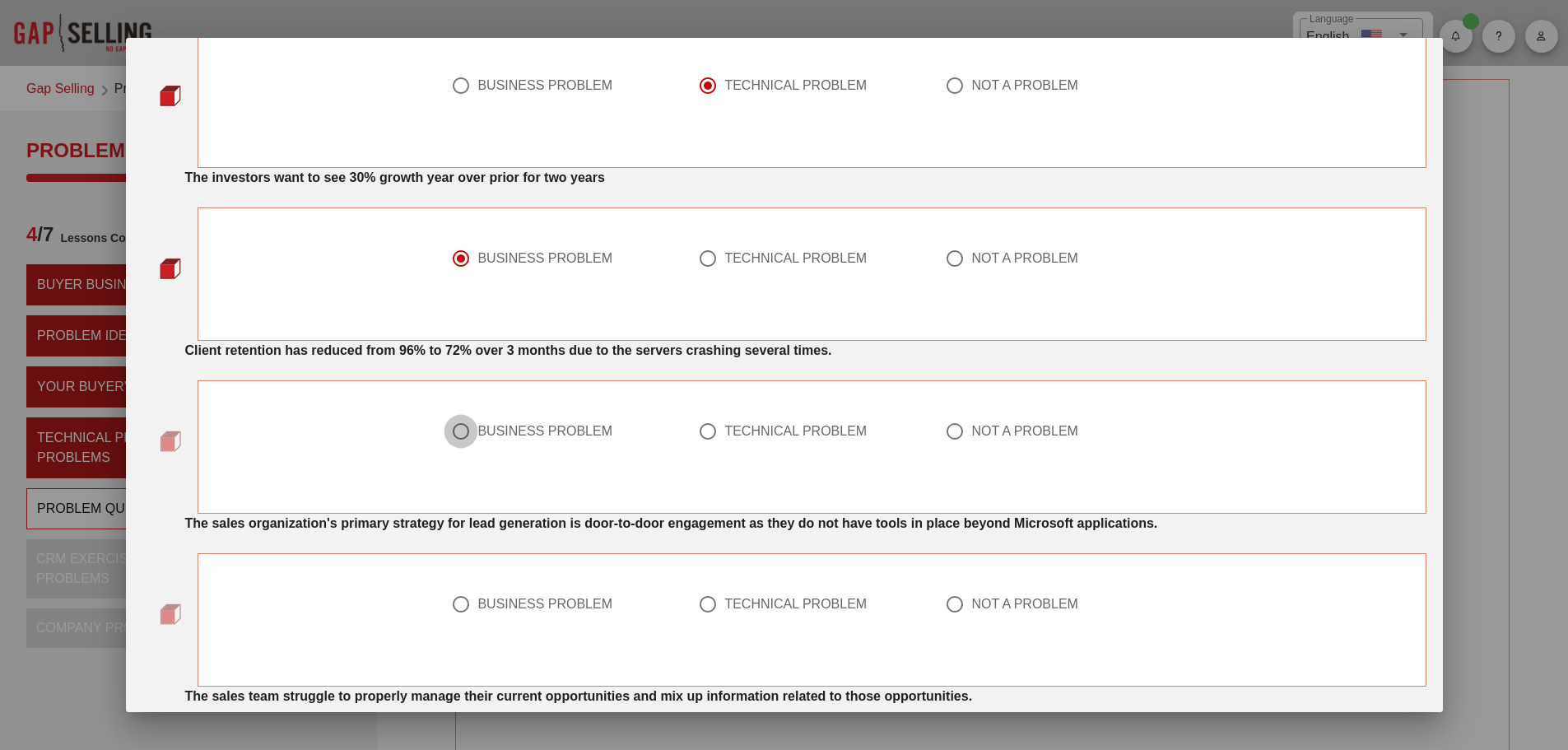
click at [457, 431] on div at bounding box center [461, 432] width 28 height 28
radio input "true"
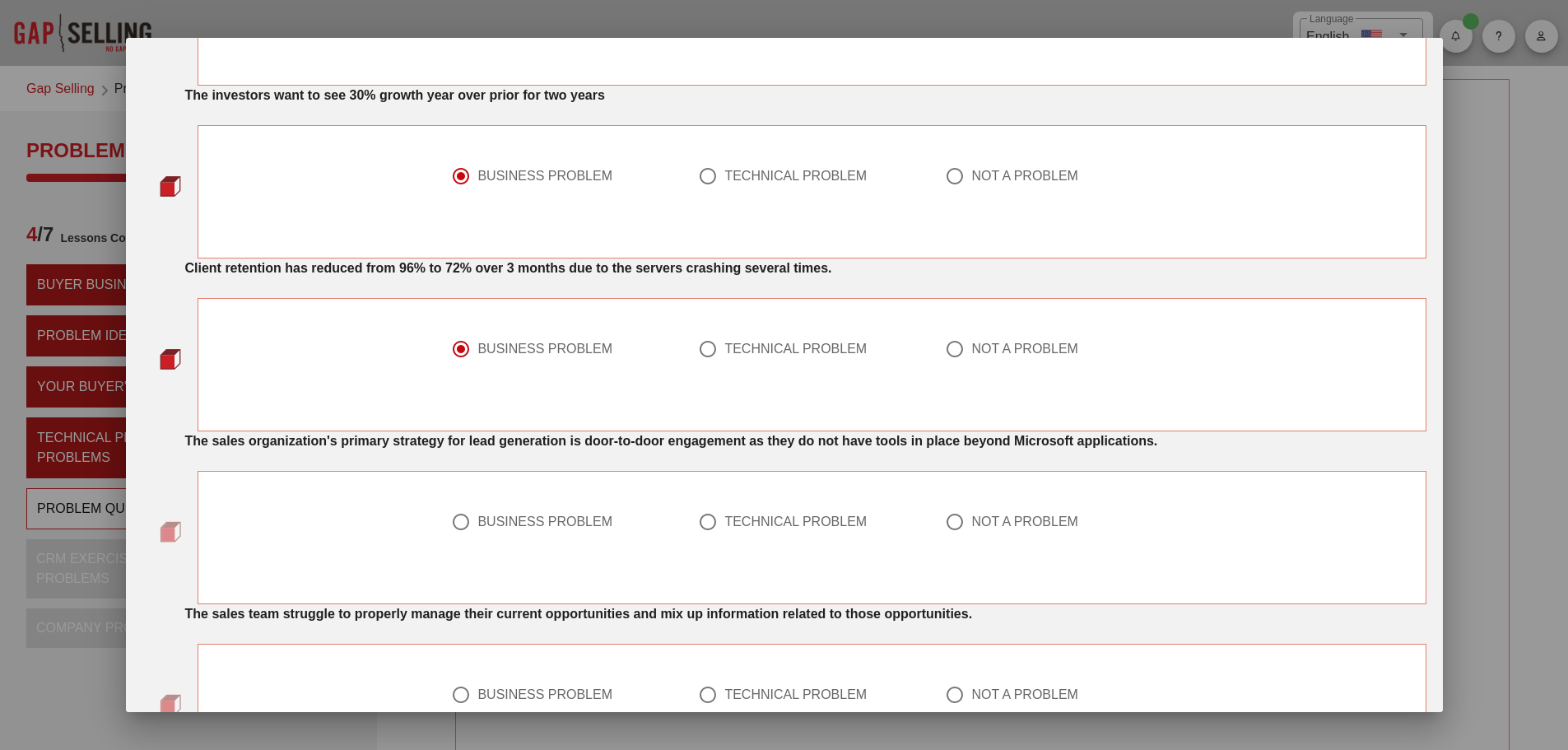
scroll to position [988, 0]
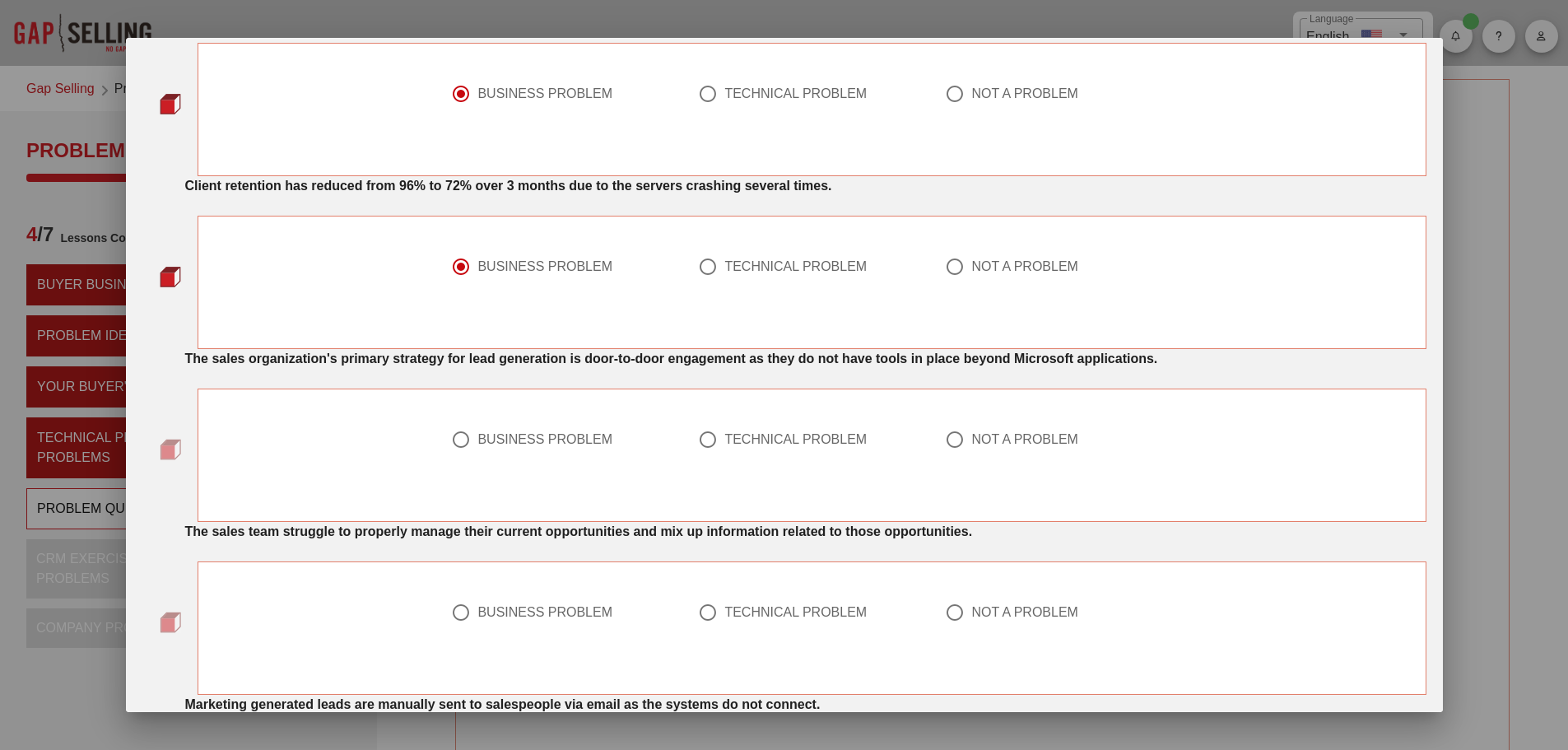
click at [728, 446] on div "TECHNICAL PROBLEM" at bounding box center [795, 440] width 142 height 17
radio input "true"
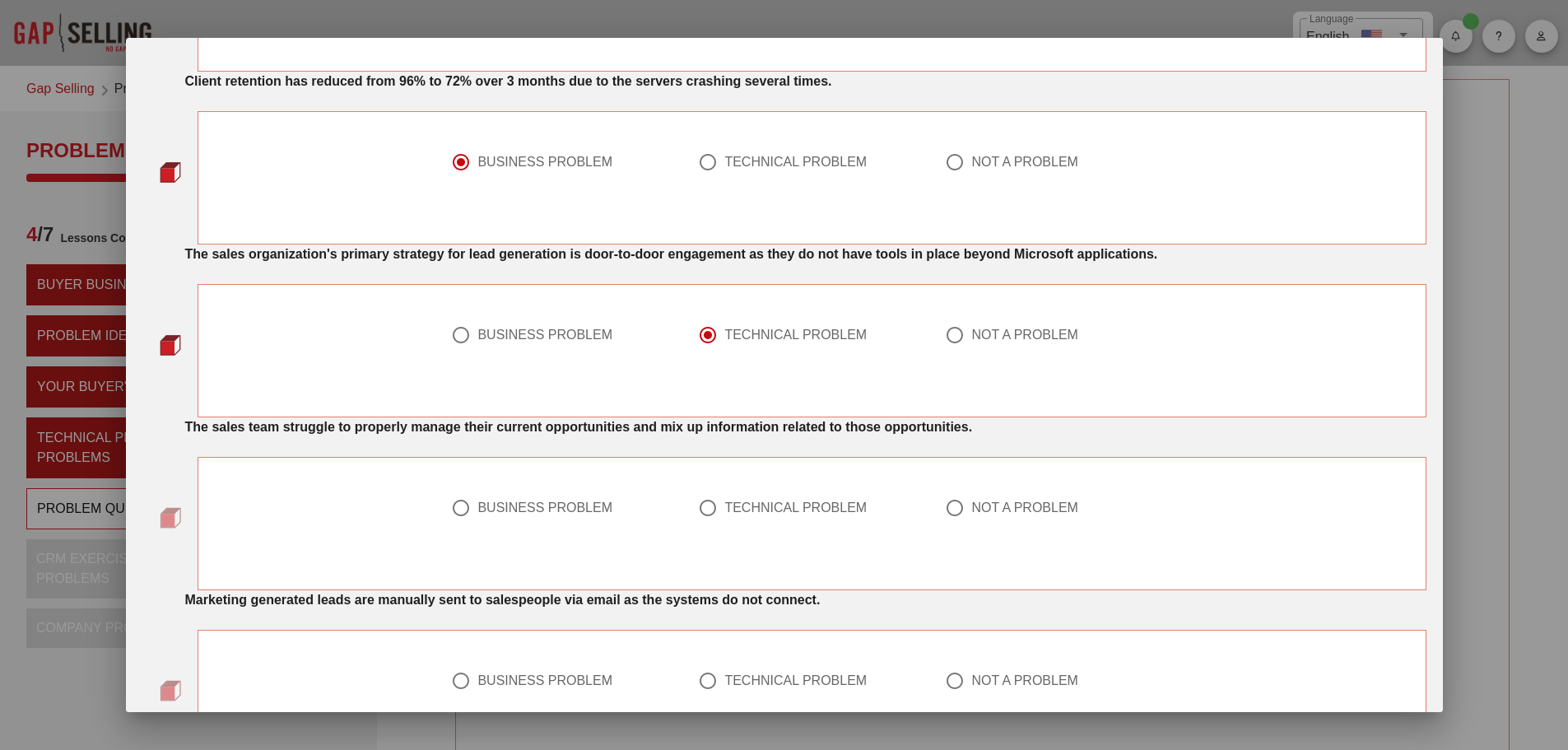
scroll to position [1153, 0]
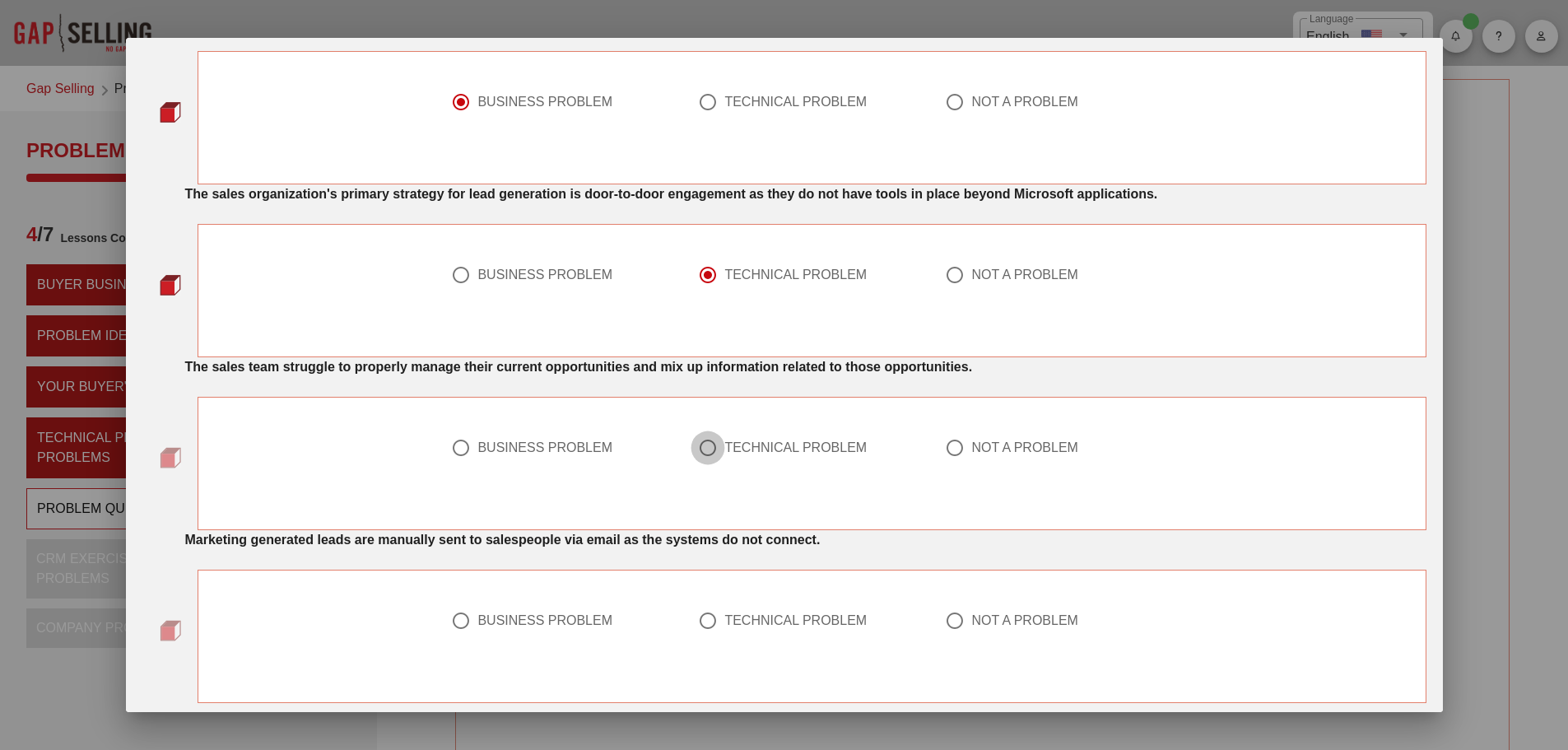
click at [704, 456] on div at bounding box center [708, 448] width 28 height 28
radio input "true"
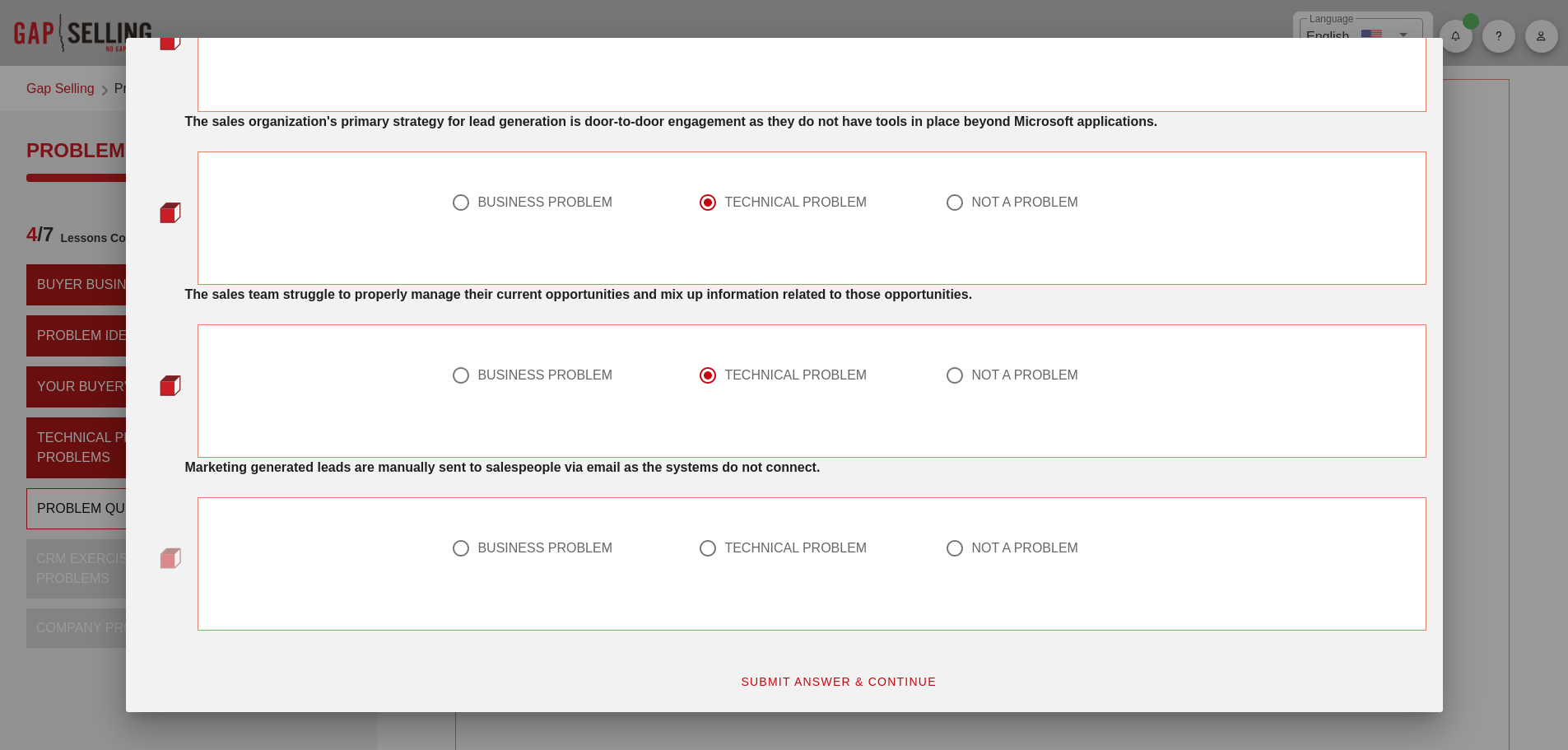
click at [716, 551] on div "TECHNICAL PROBLEM" at bounding box center [804, 548] width 214 height 20
radio input "true"
drag, startPoint x: 813, startPoint y: 688, endPoint x: 735, endPoint y: 664, distance: 81.6
click at [809, 686] on button "SUBMIT ANSWER & CONTINUE" at bounding box center [838, 682] width 223 height 30
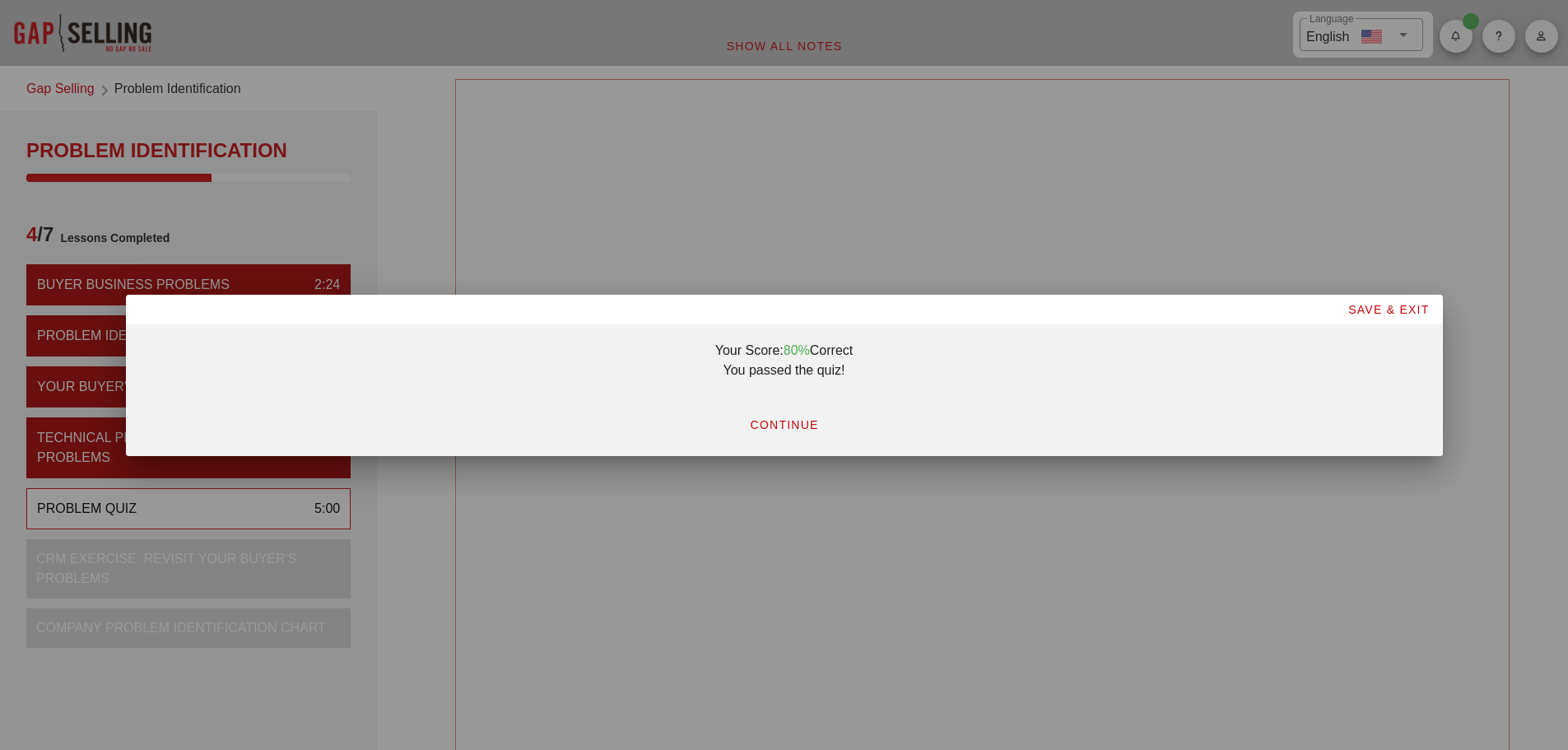
click at [792, 431] on span "CONTINUE" at bounding box center [784, 425] width 69 height 13
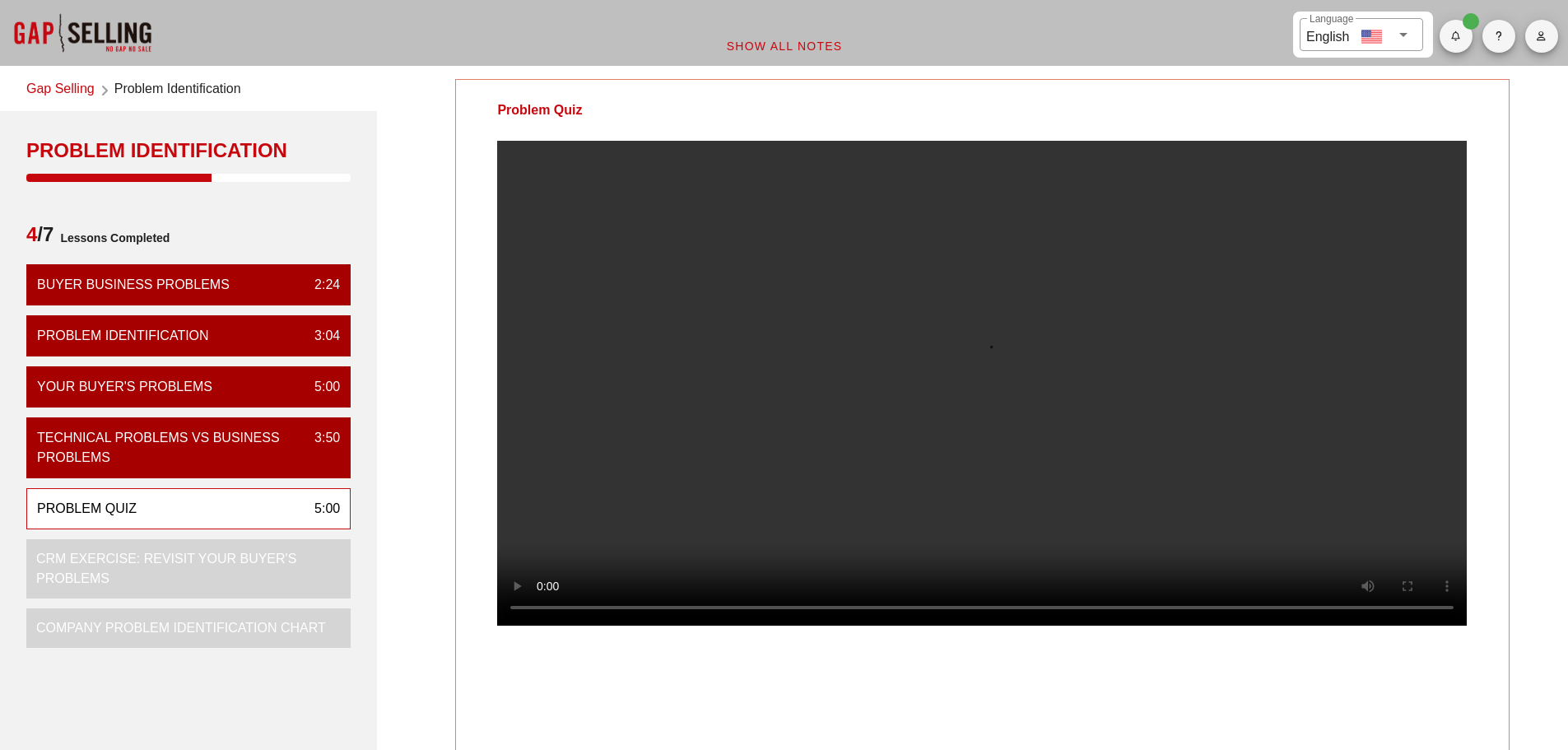
scroll to position [83, 0]
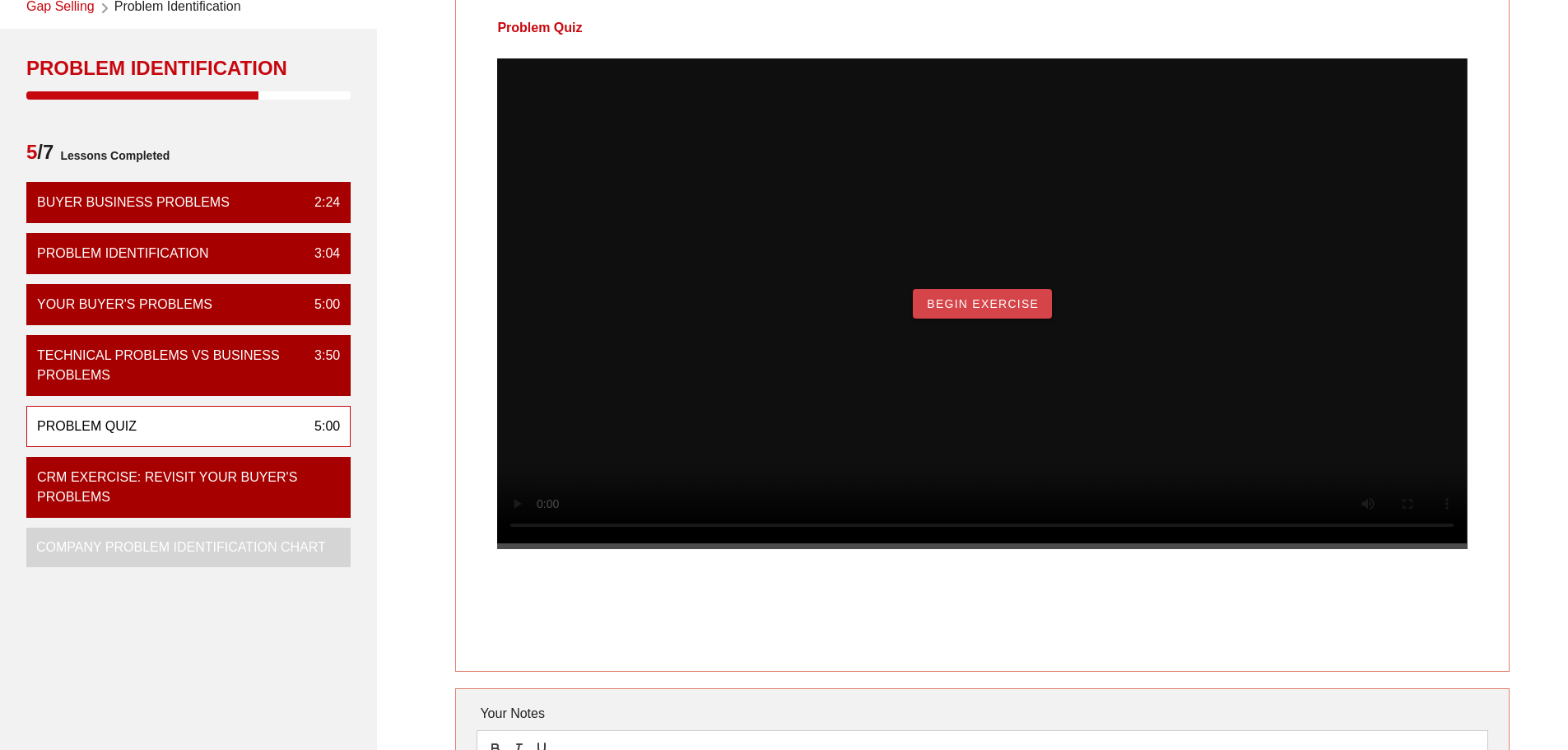
click at [1013, 310] on span "Begin Exercise" at bounding box center [982, 303] width 112 height 13
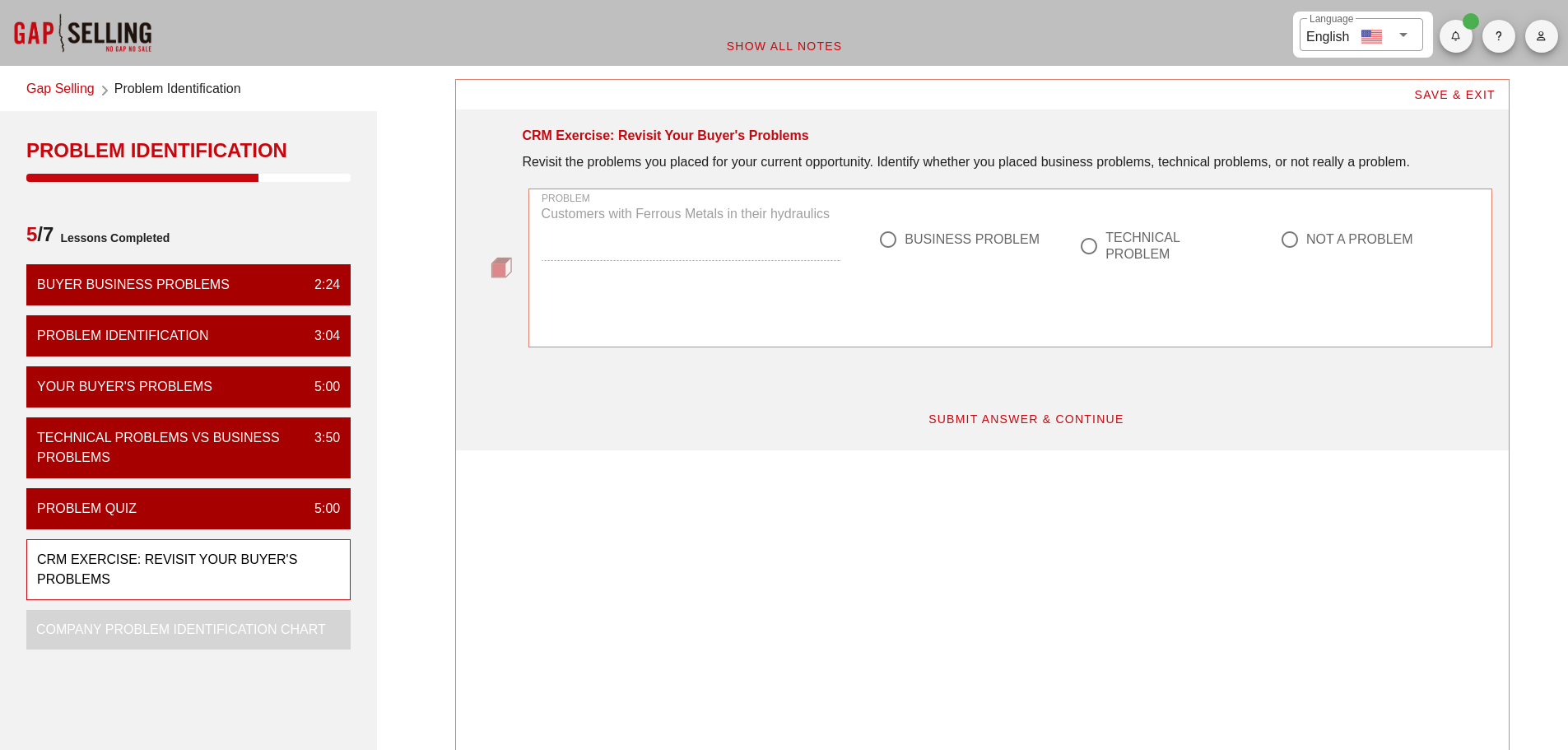
click at [1094, 248] on div at bounding box center [1089, 246] width 28 height 28
radio input "true"
click at [993, 420] on span "SUBMIT ANSWER & CONTINUE" at bounding box center [1026, 419] width 197 height 13
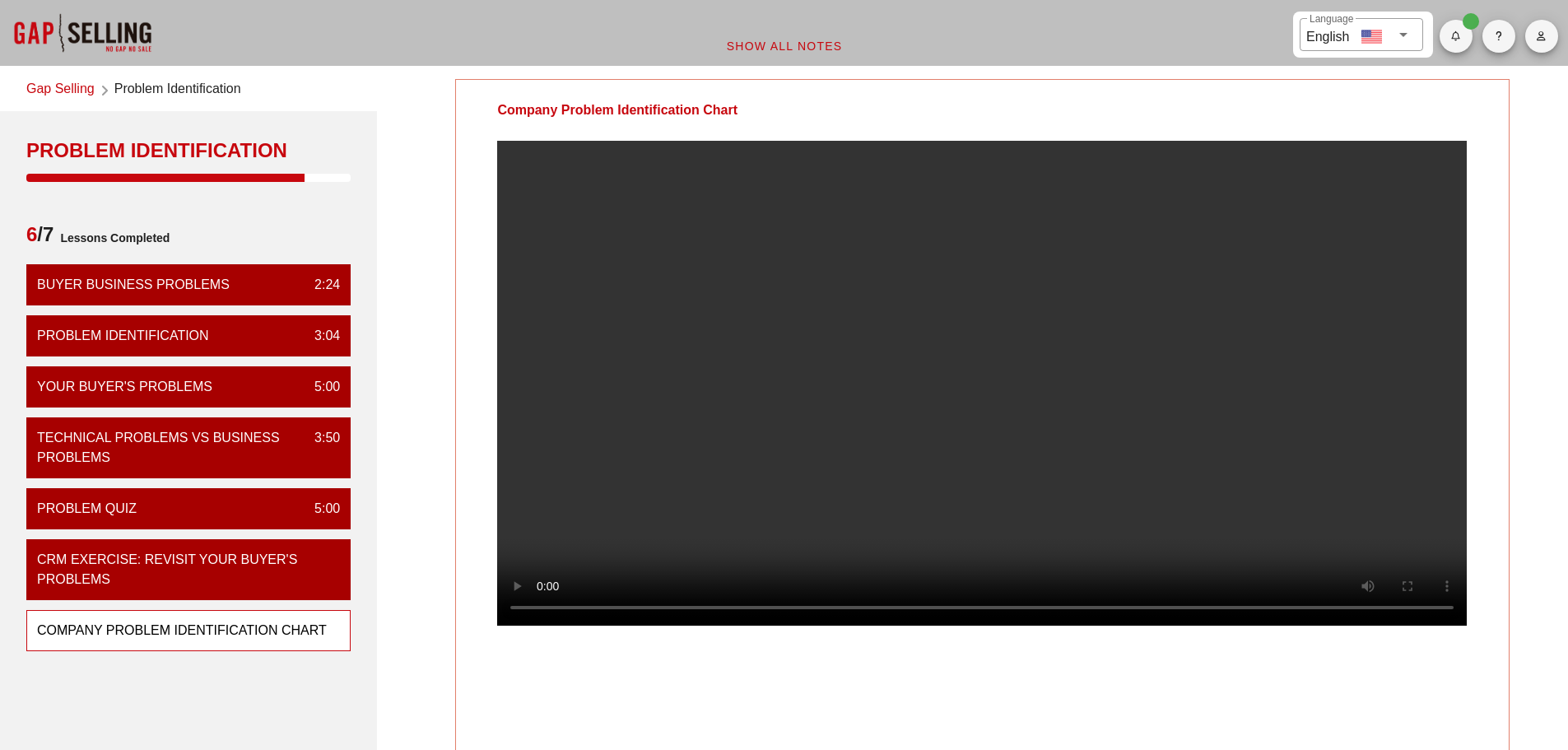
click at [927, 393] on video at bounding box center [981, 383] width 970 height 485
click at [1042, 340] on video at bounding box center [981, 383] width 970 height 485
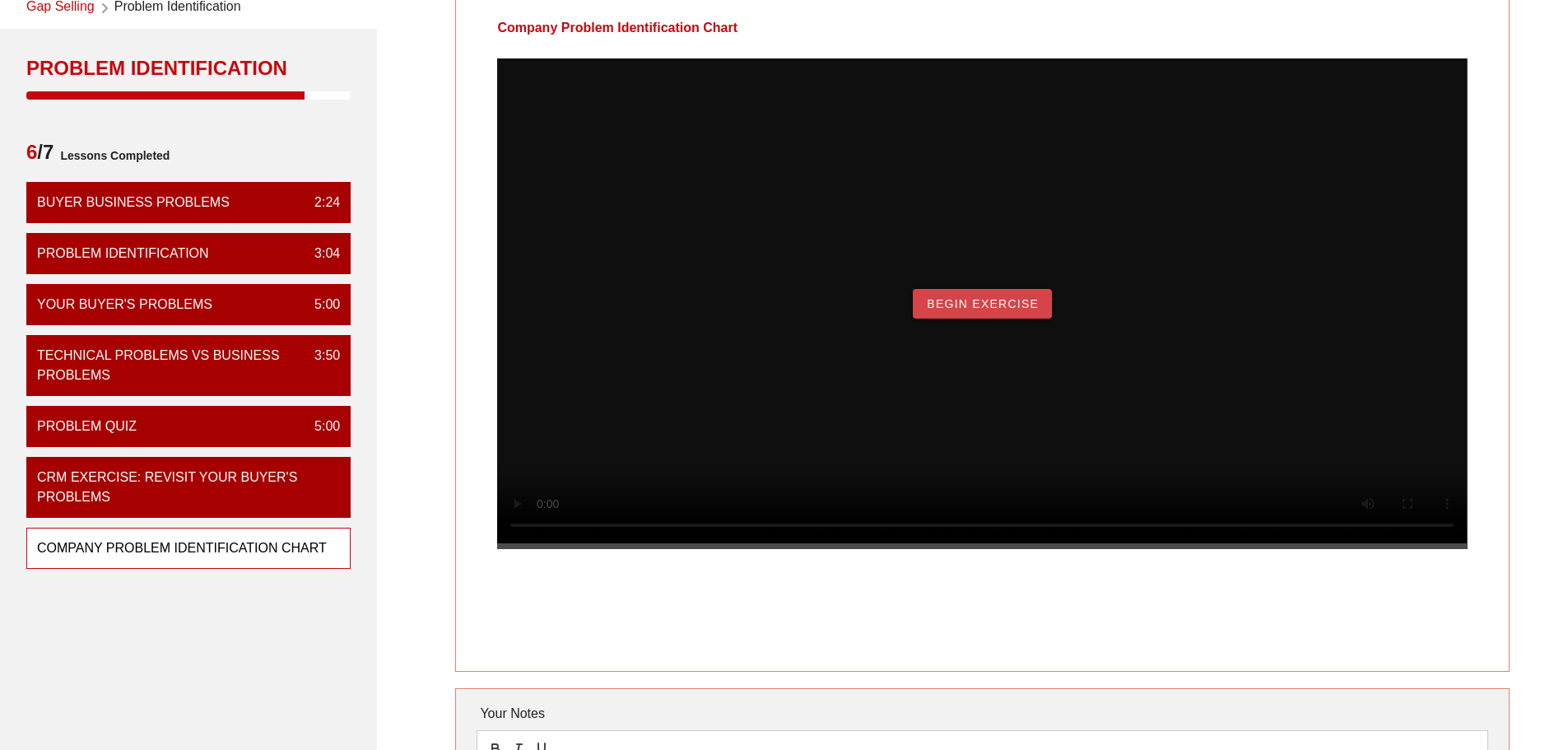
click at [986, 310] on span "Begin Exercise" at bounding box center [982, 303] width 112 height 13
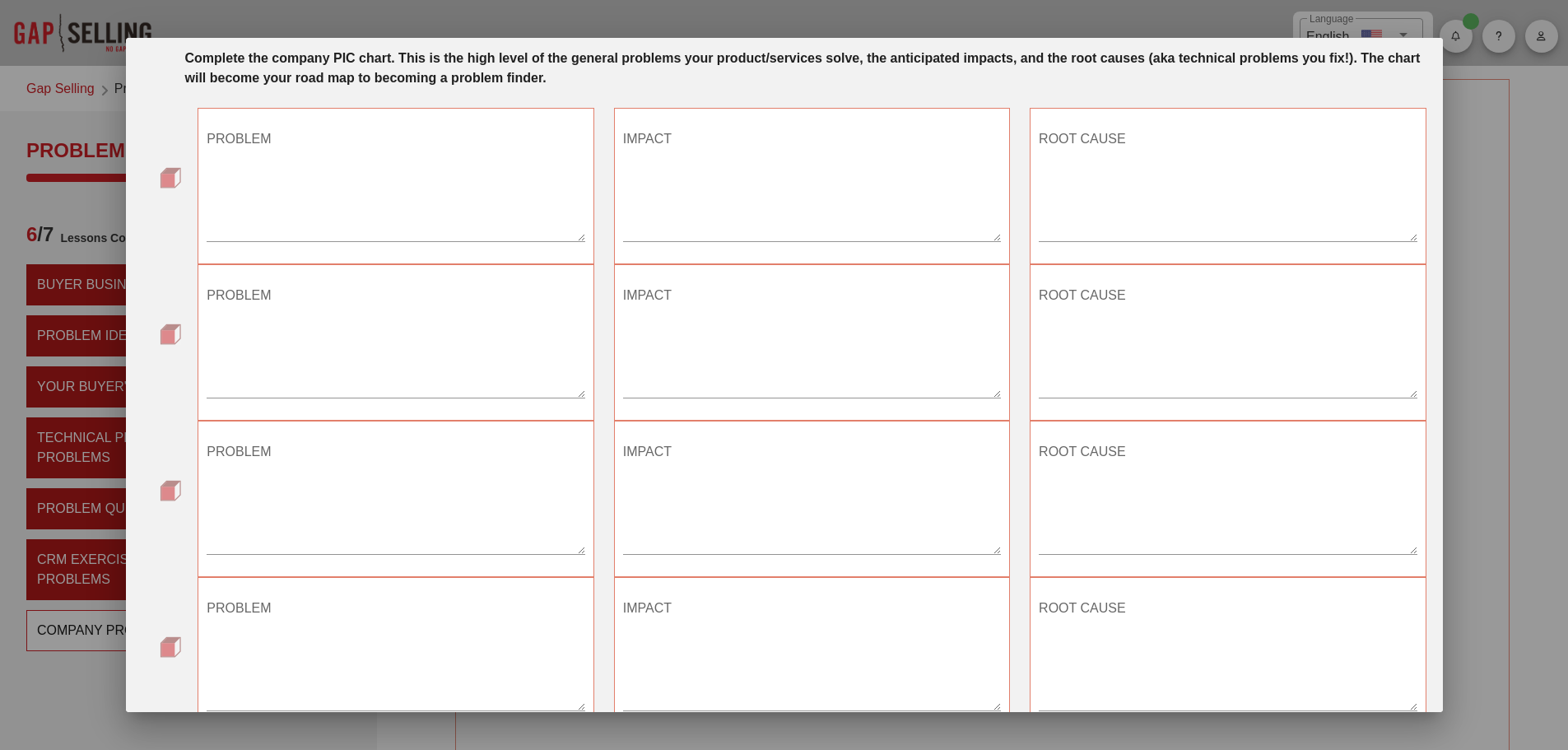
scroll to position [0, 0]
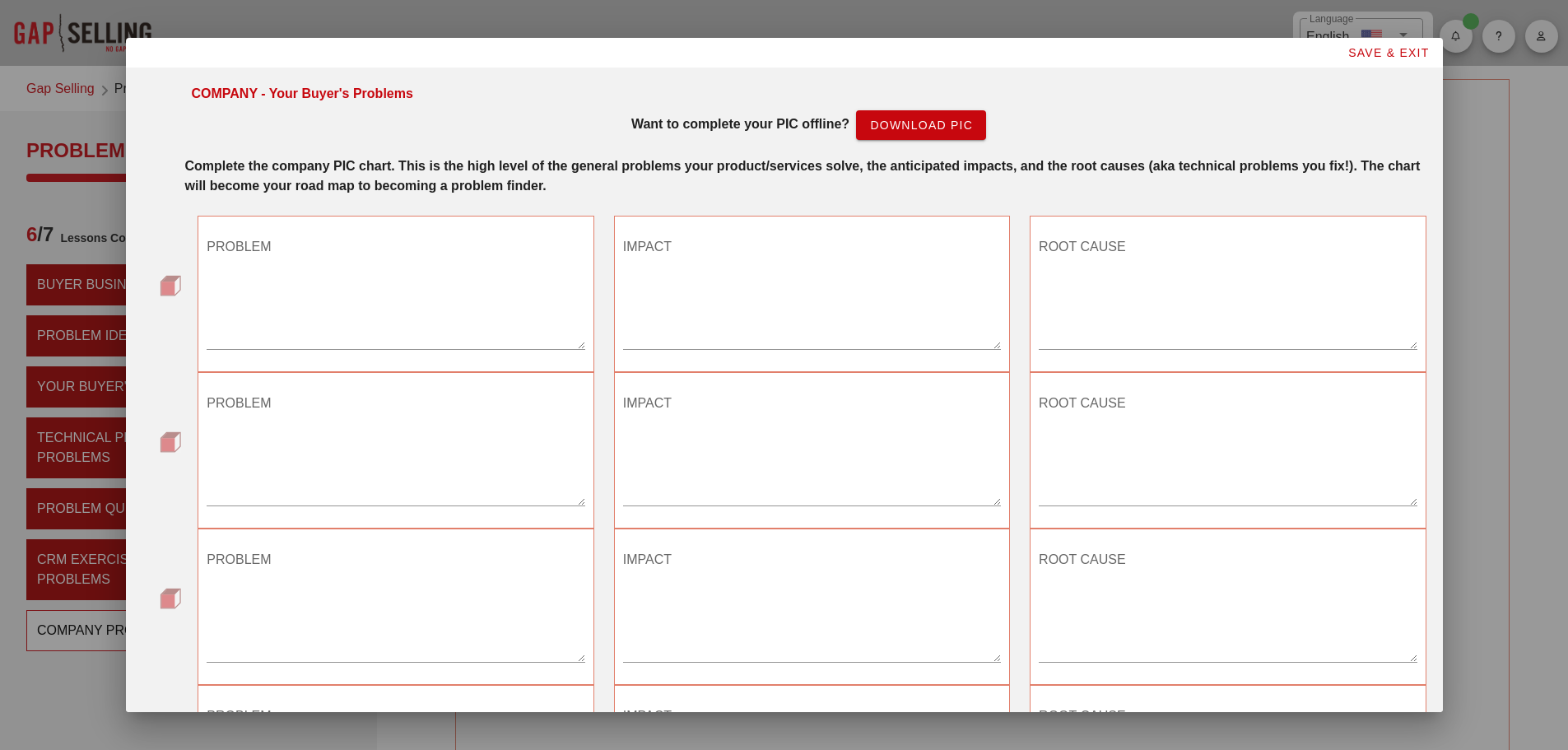
click at [615, 185] on div "Complete the company PIC chart. This is the high level of the general problems …" at bounding box center [806, 176] width 1242 height 40
